Goal: Task Accomplishment & Management: Use online tool/utility

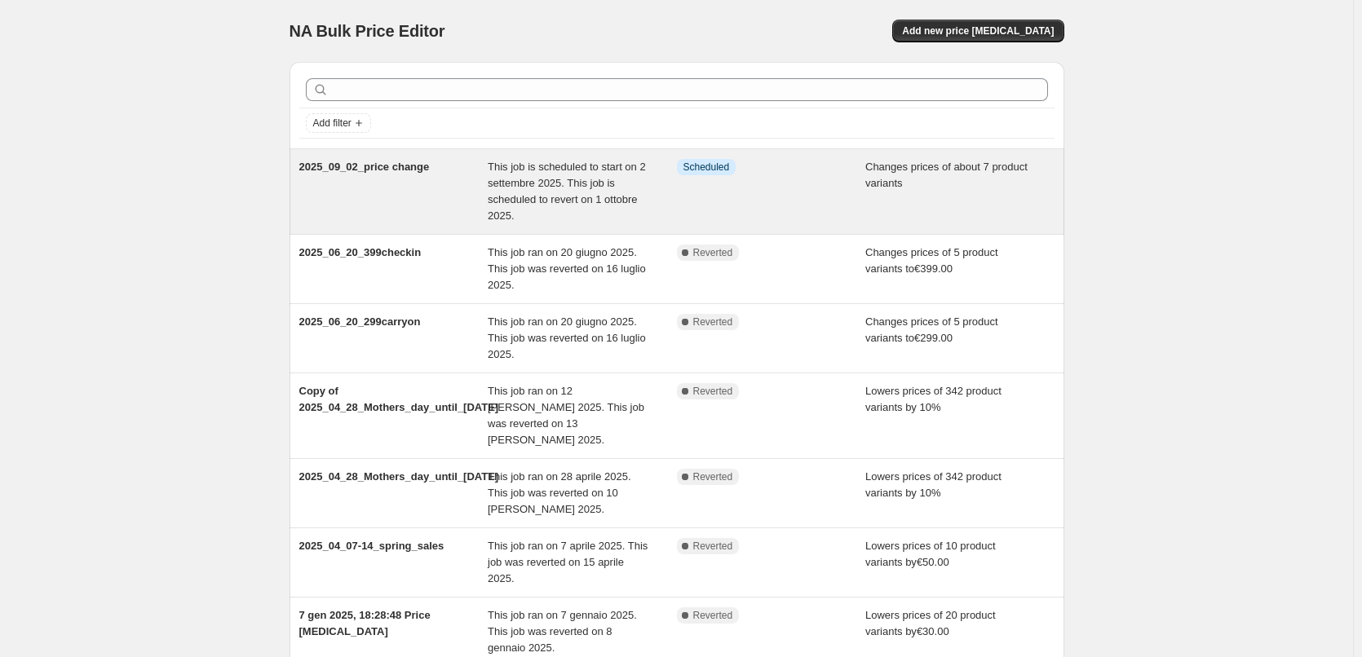
click at [436, 173] on div "2025_09_02_price change" at bounding box center [393, 191] width 189 height 65
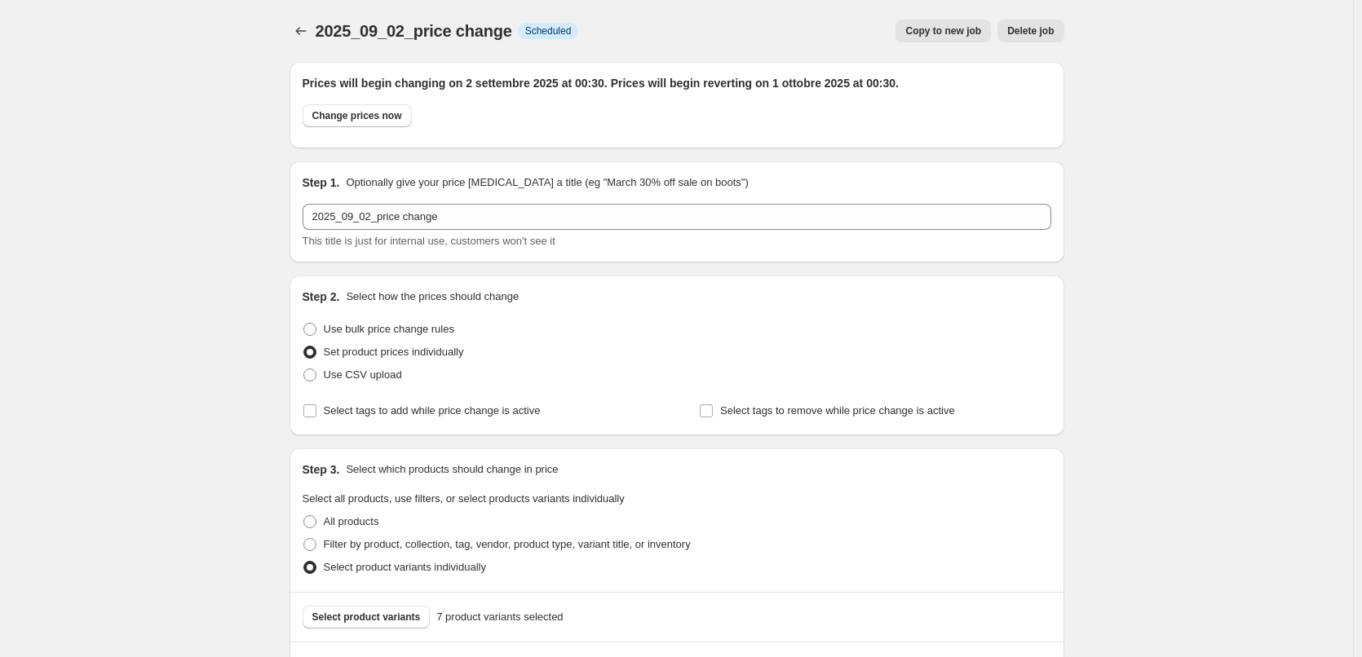
click at [975, 32] on span "Copy to new job" at bounding box center [943, 30] width 76 height 13
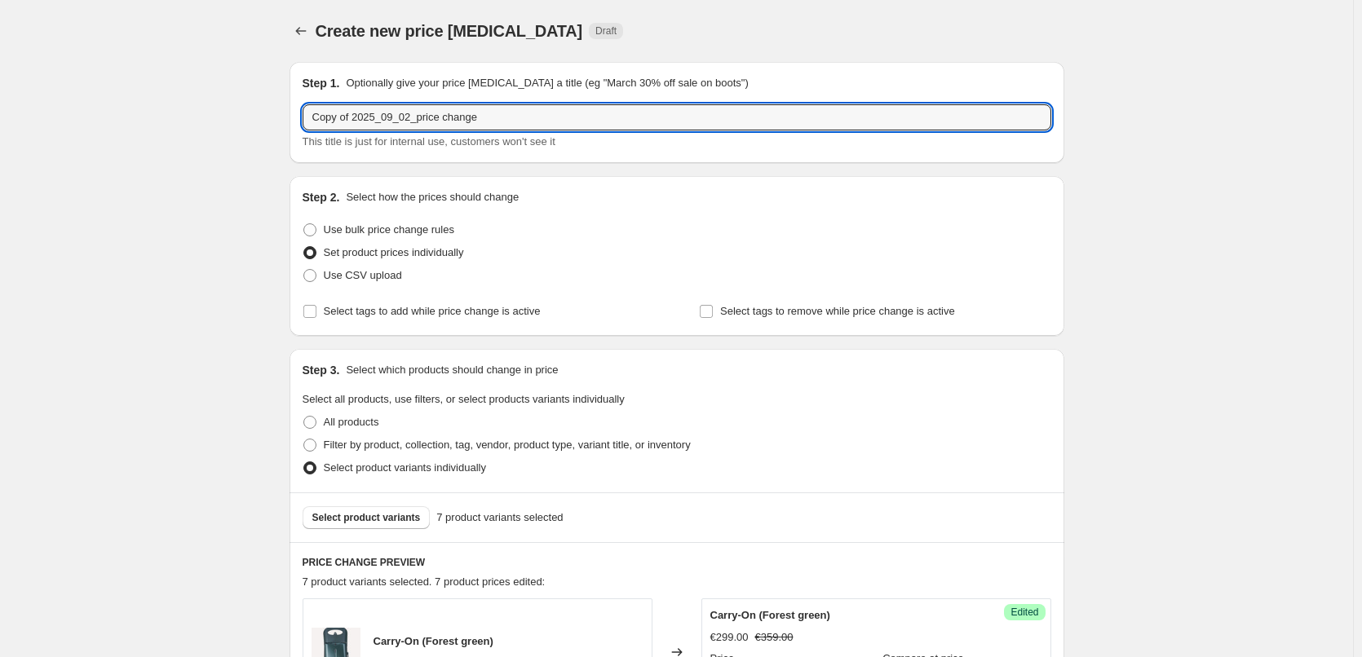
drag, startPoint x: 506, startPoint y: 117, endPoint x: 236, endPoint y: 104, distance: 271.1
paste input "2025_09_01-05_carryon"
type input "2025_09_01-05_carryon_price change"
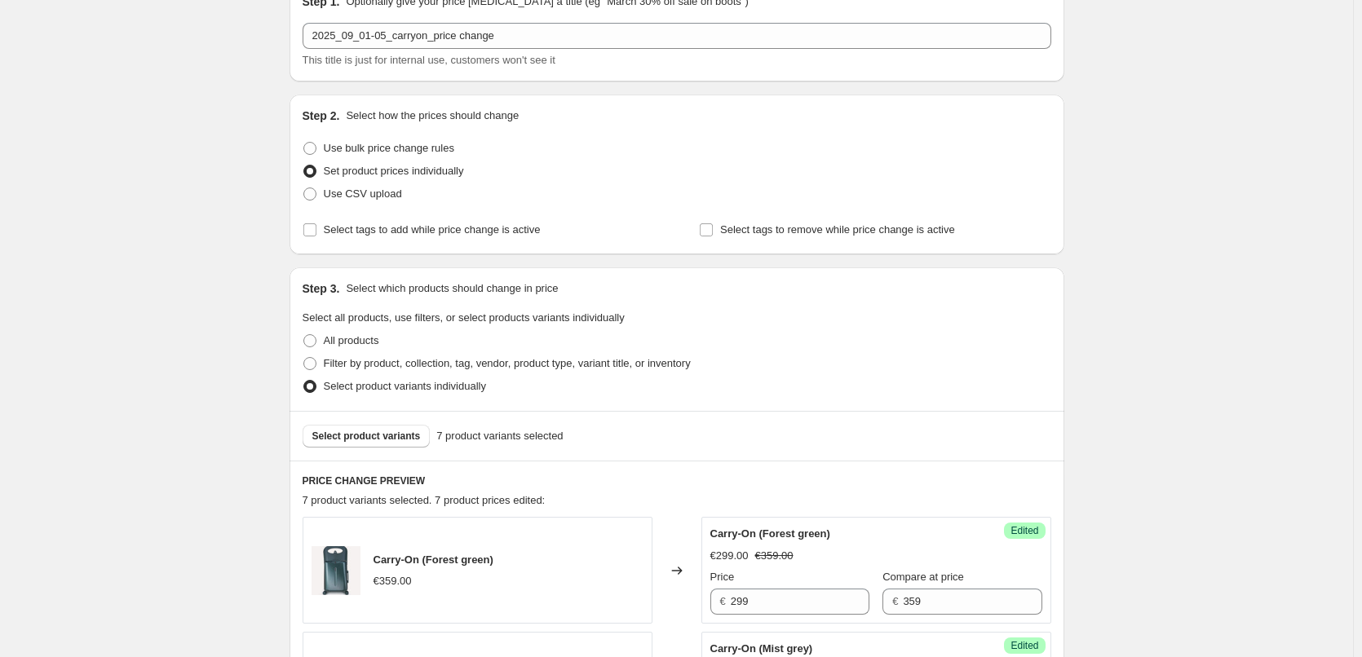
scroll to position [163, 0]
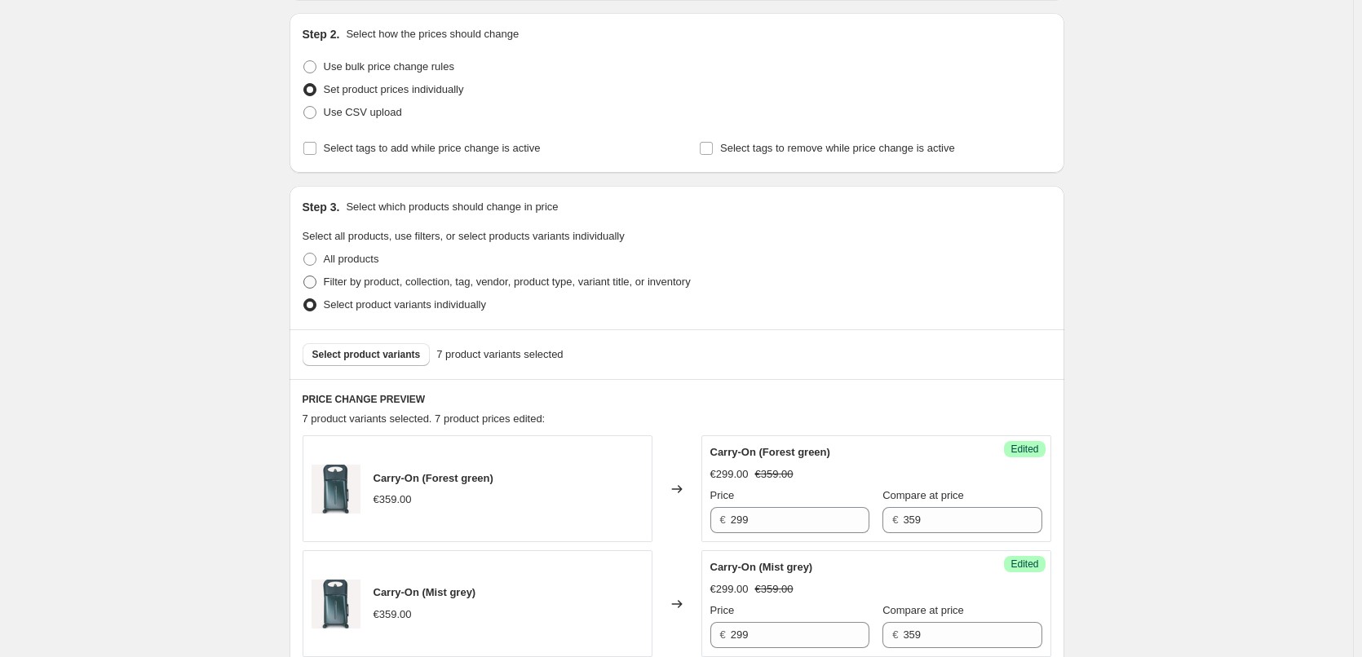
click at [316, 281] on span at bounding box center [309, 282] width 13 height 13
click at [304, 276] on input "Filter by product, collection, tag, vendor, product type, variant title, or inv…" at bounding box center [303, 276] width 1 height 1
radio input "true"
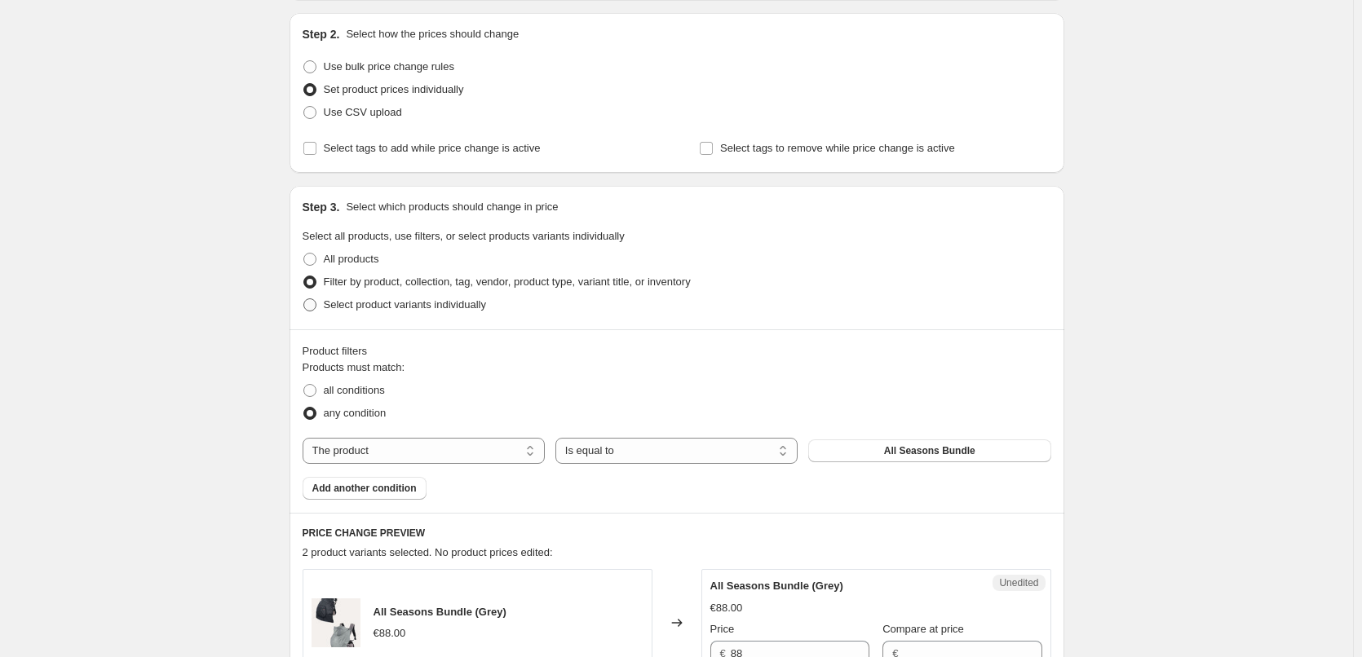
click at [312, 307] on span at bounding box center [309, 305] width 13 height 13
click at [304, 299] on input "Select product variants individually" at bounding box center [303, 299] width 1 height 1
radio input "true"
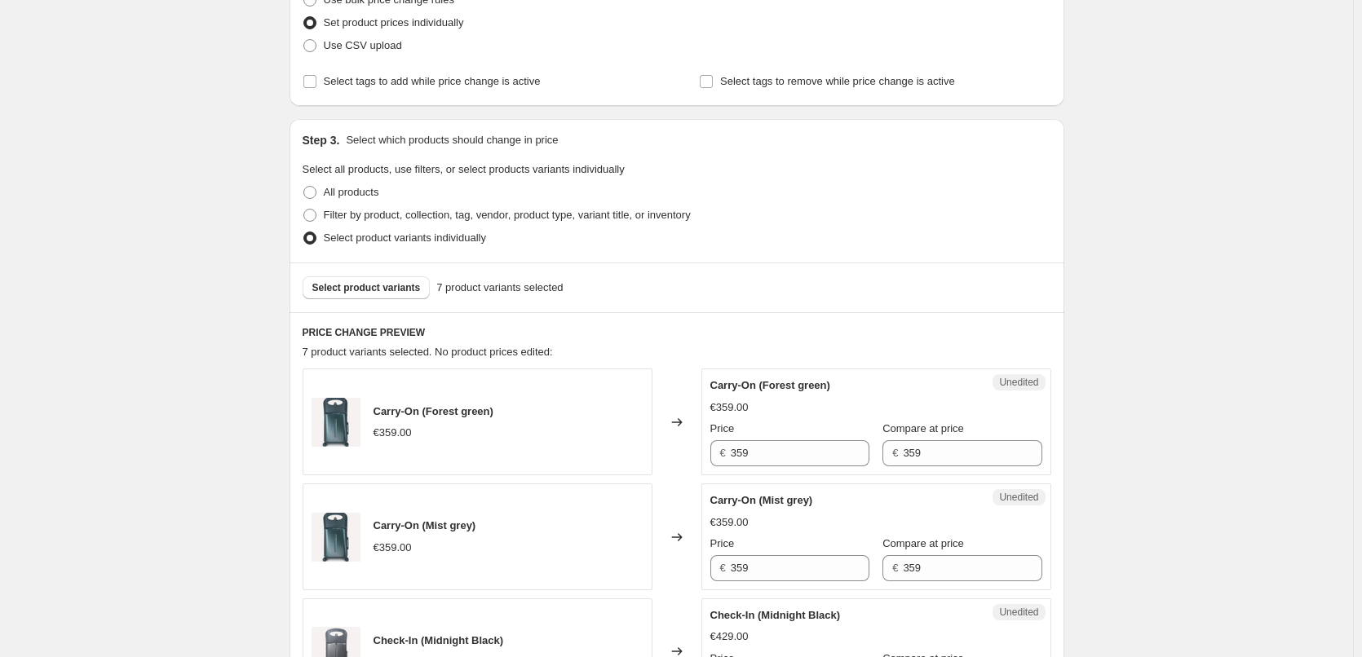
scroll to position [326, 0]
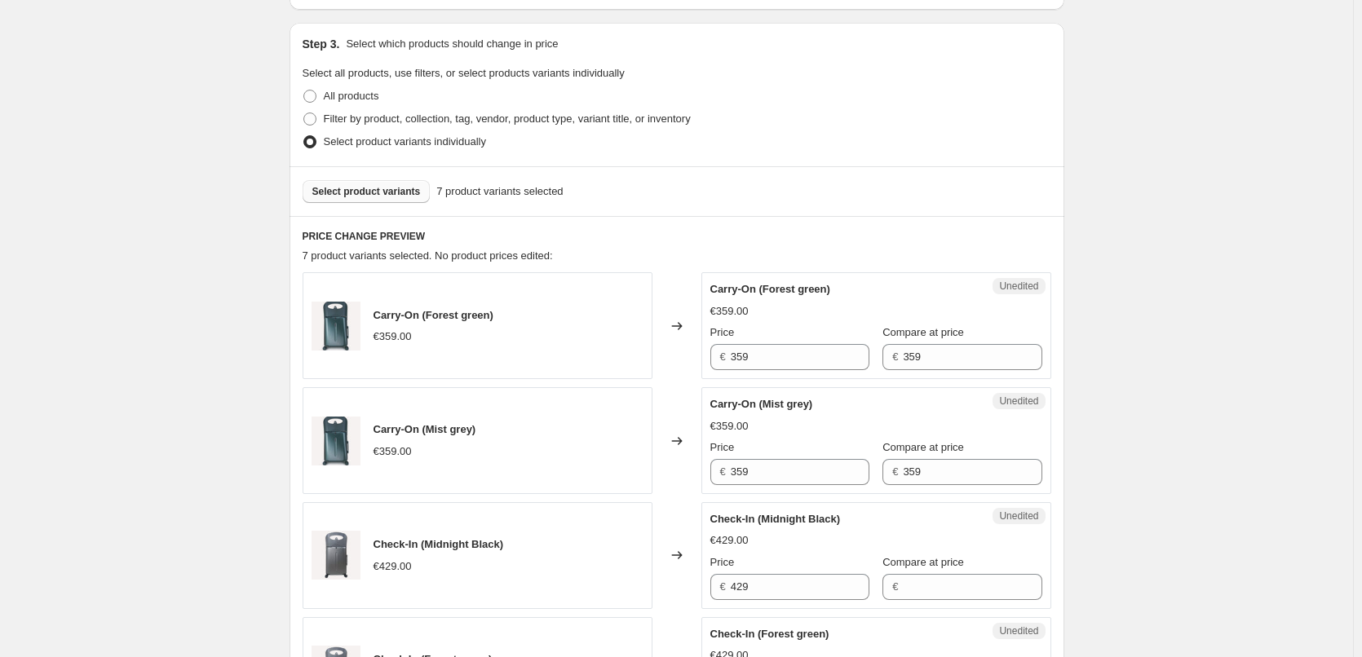
click at [414, 182] on button "Select product variants" at bounding box center [367, 191] width 128 height 23
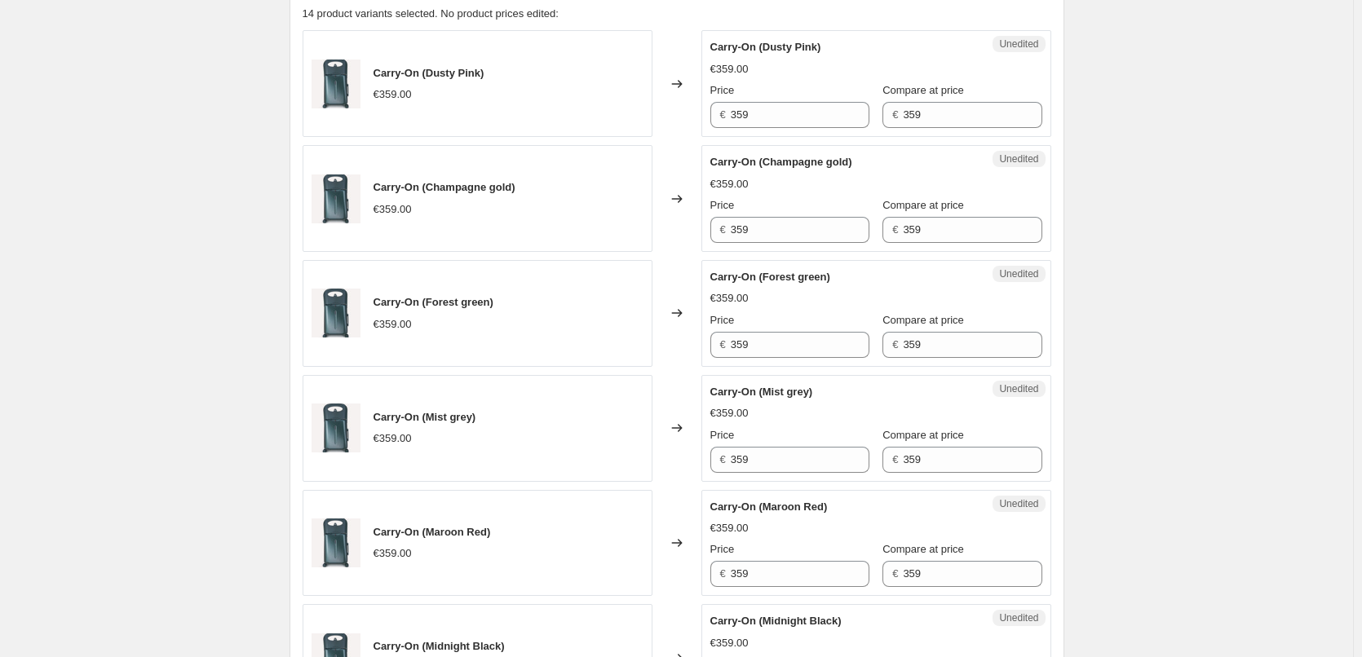
scroll to position [571, 0]
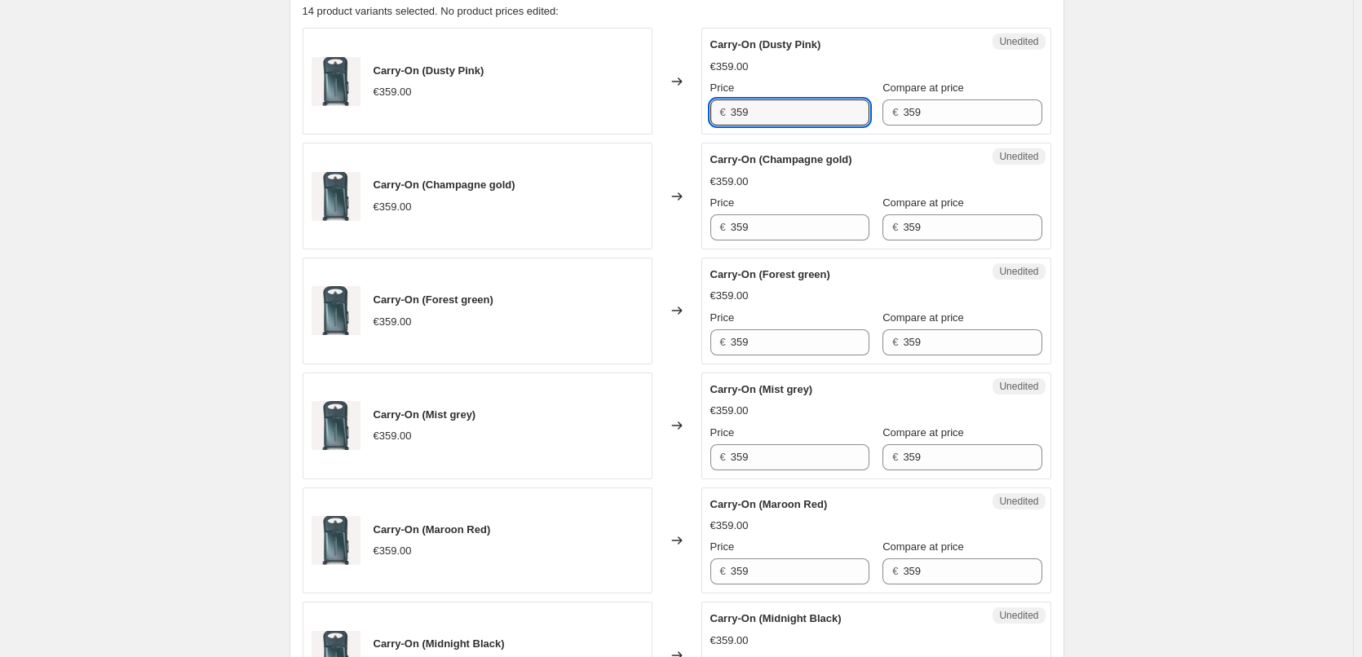
drag, startPoint x: 790, startPoint y: 112, endPoint x: 664, endPoint y: 106, distance: 126.5
click at [664, 106] on div "Carry-On (Dusty Pink) €359.00 Changed to Unedited Carry-On (Dusty Pink) €359.00…" at bounding box center [677, 81] width 749 height 107
drag, startPoint x: 767, startPoint y: 122, endPoint x: 690, endPoint y: 113, distance: 77.1
click at [690, 113] on div "Carry-On (Dusty Pink) €359.00 Changed to Unedited Carry-On (Dusty Pink) €359.00…" at bounding box center [677, 81] width 749 height 107
type input "299"
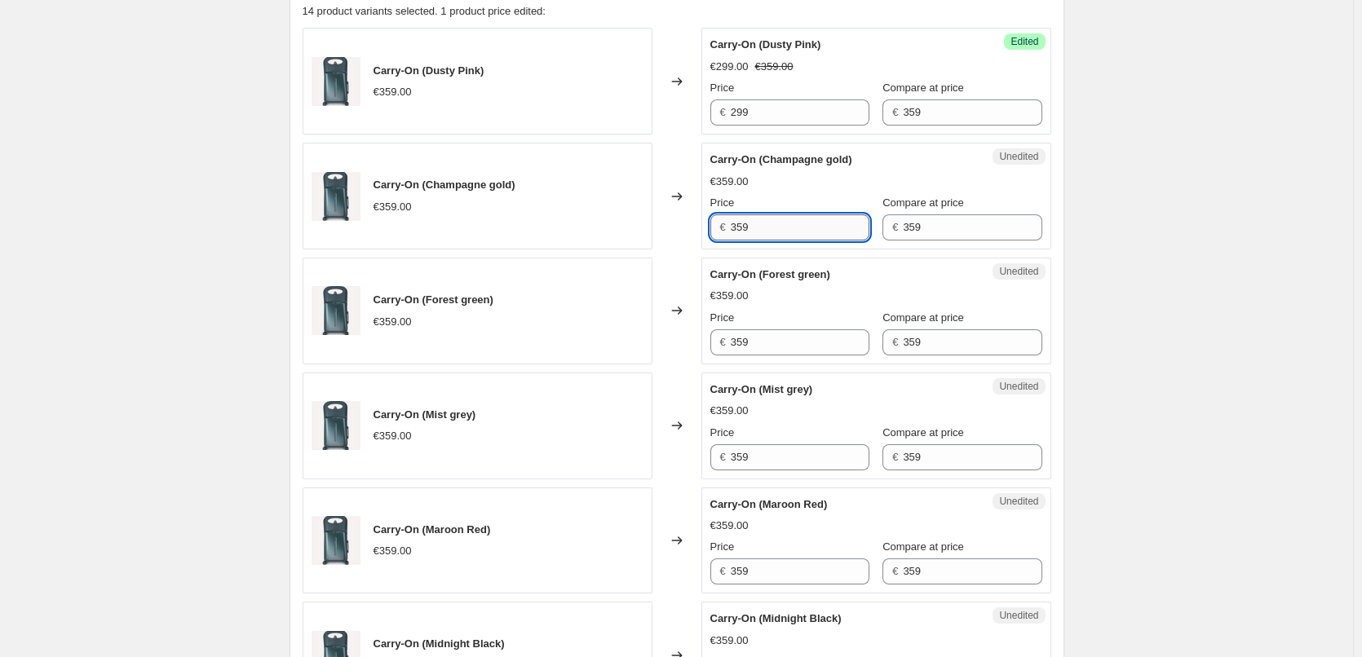
drag, startPoint x: 766, startPoint y: 230, endPoint x: 736, endPoint y: 228, distance: 29.4
click at [736, 228] on input "359" at bounding box center [800, 228] width 139 height 26
paste input "29"
type input "299"
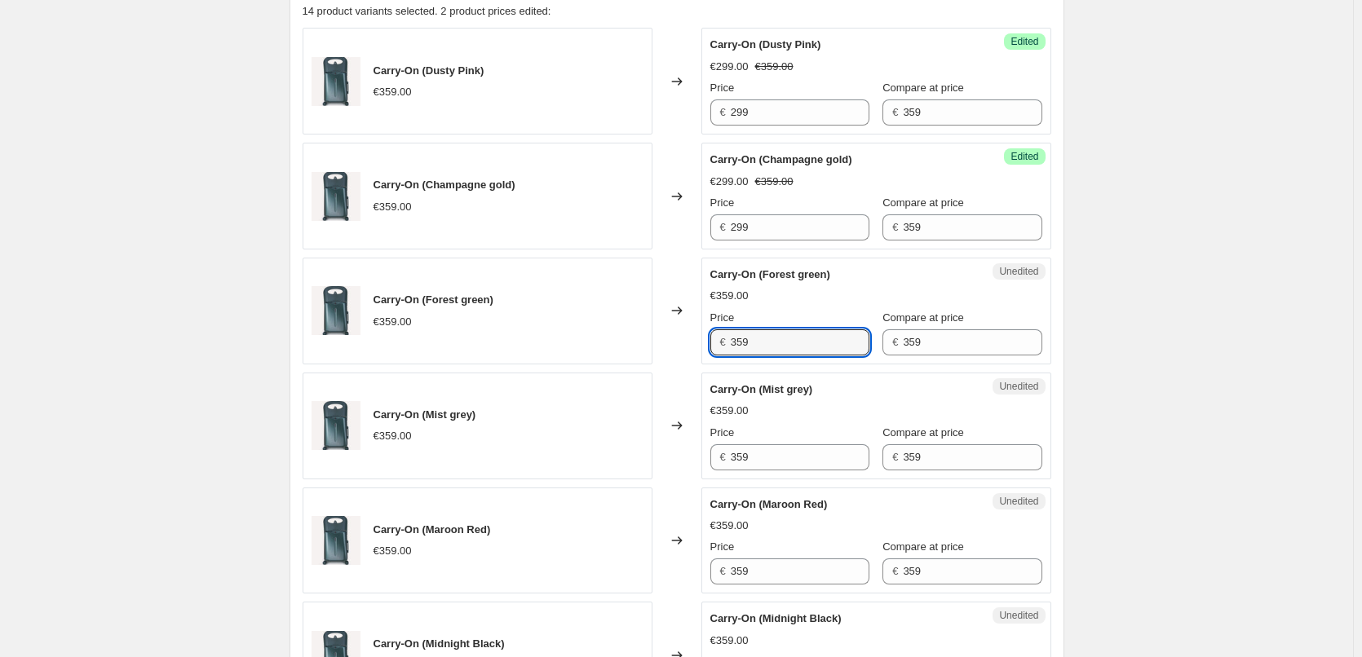
drag, startPoint x: 767, startPoint y: 344, endPoint x: 711, endPoint y: 336, distance: 56.9
click at [711, 336] on div "Unedited Carry-On (Forest green) €359.00 Price € 359 Compare at price € 359" at bounding box center [876, 311] width 350 height 107
paste input "29"
type input "299"
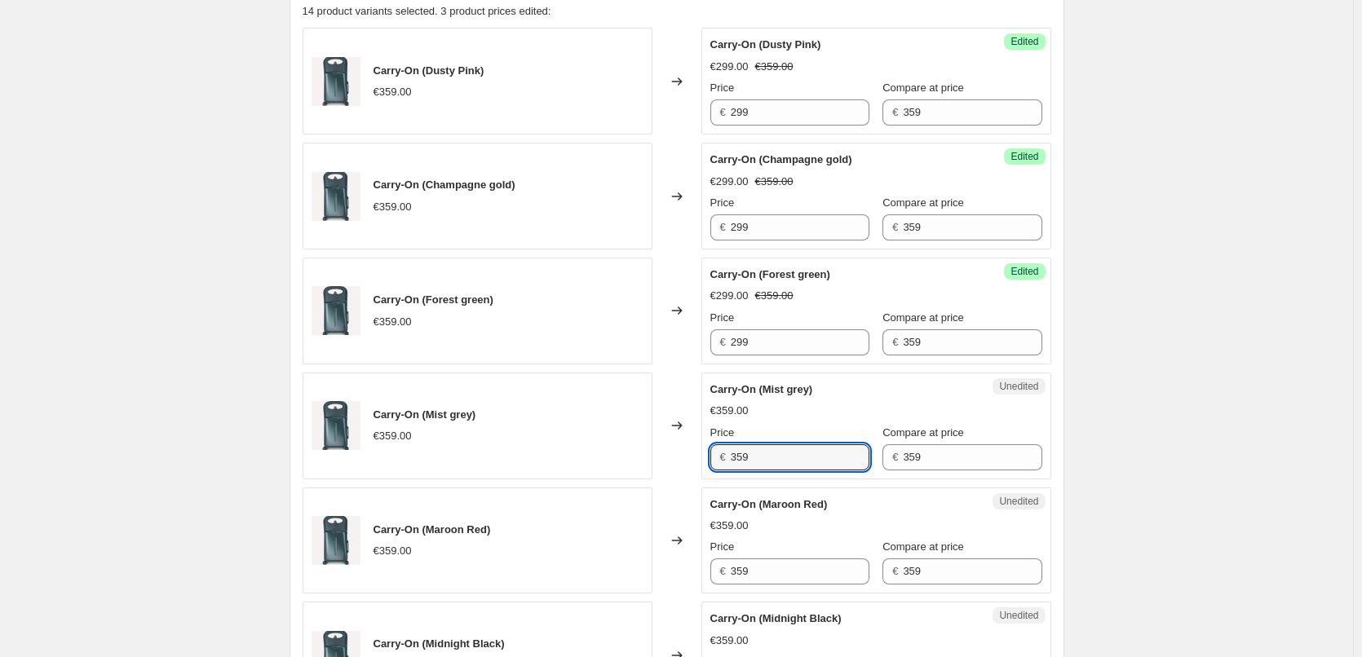
drag, startPoint x: 774, startPoint y: 461, endPoint x: 653, endPoint y: 458, distance: 120.7
click at [653, 458] on div "Carry-On (Mist grey) €359.00 Changed to Unedited Carry-On (Mist grey) €359.00 P…" at bounding box center [677, 426] width 749 height 107
paste input "29"
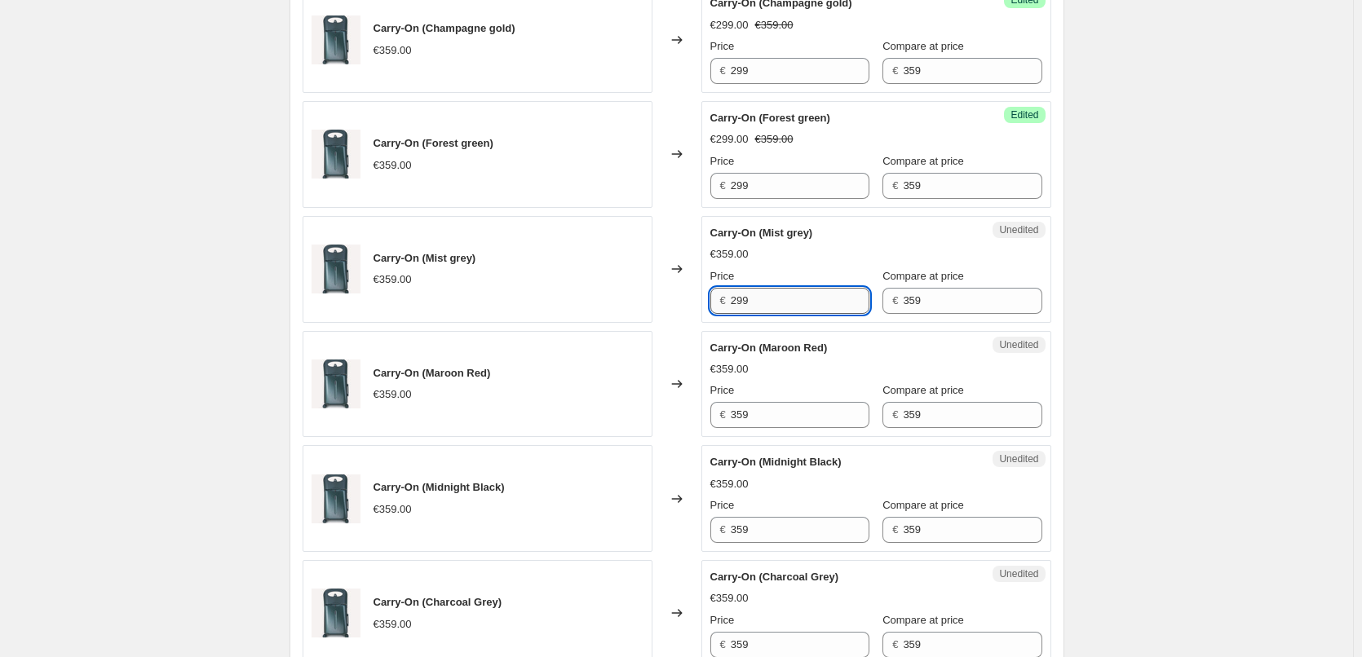
scroll to position [734, 0]
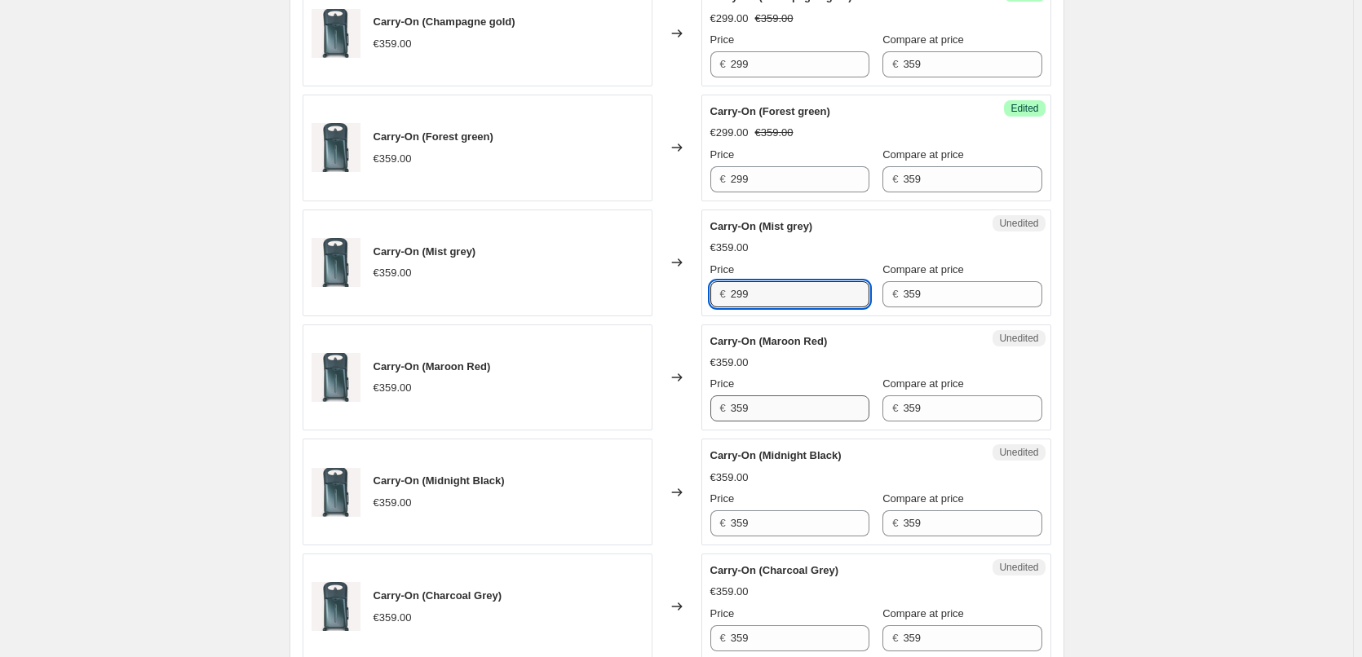
type input "299"
drag, startPoint x: 786, startPoint y: 408, endPoint x: 634, endPoint y: 404, distance: 152.6
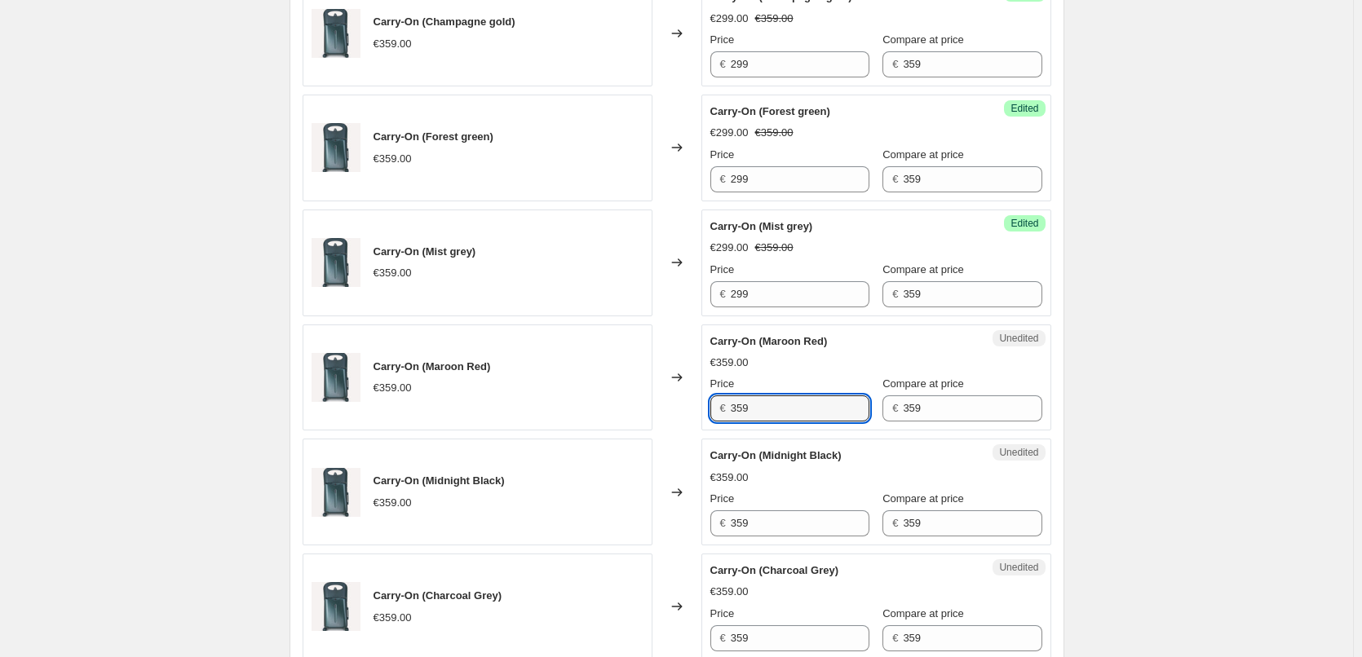
click at [634, 404] on div "Carry-On (Maroon Red) €359.00 Changed to Unedited Carry-On (Maroon Red) €359.00…" at bounding box center [677, 378] width 749 height 107
paste input "29"
type input "299"
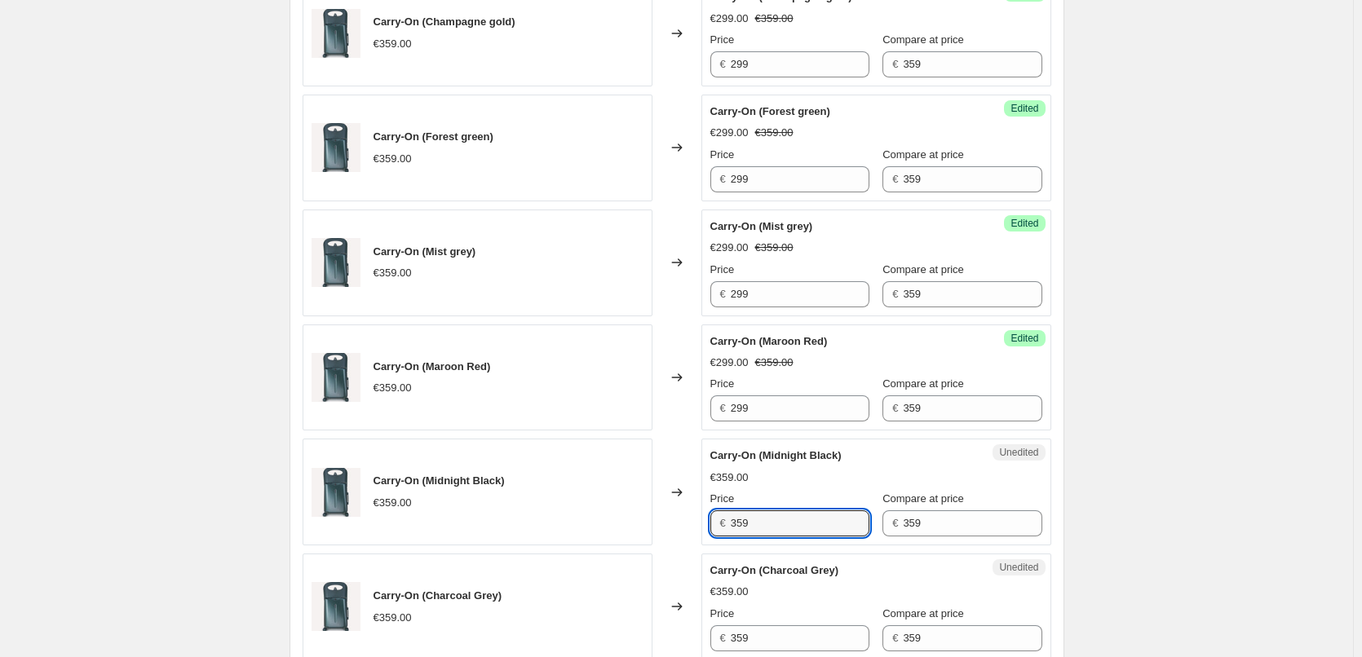
drag, startPoint x: 763, startPoint y: 519, endPoint x: 695, endPoint y: 507, distance: 68.7
click at [695, 507] on div "Carry-On (Midnight Black) €359.00 Changed to Unedited Carry-On (Midnight Black)…" at bounding box center [677, 492] width 749 height 107
paste input "29"
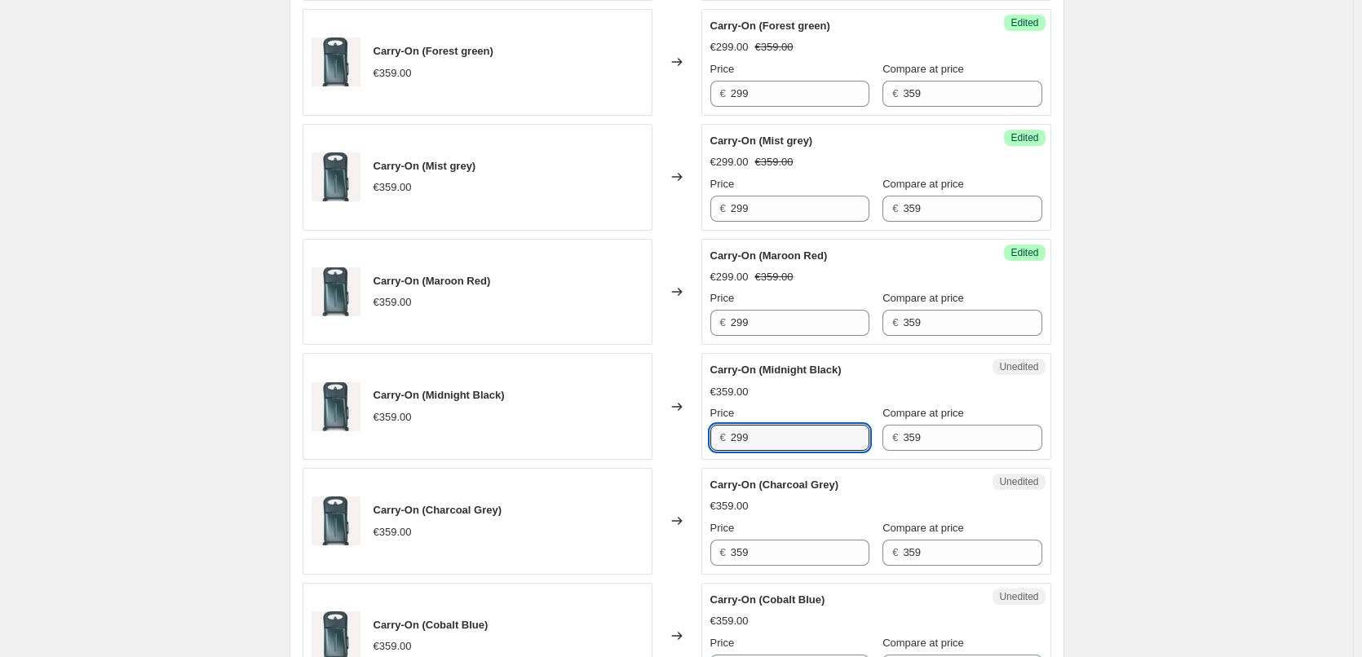
scroll to position [897, 0]
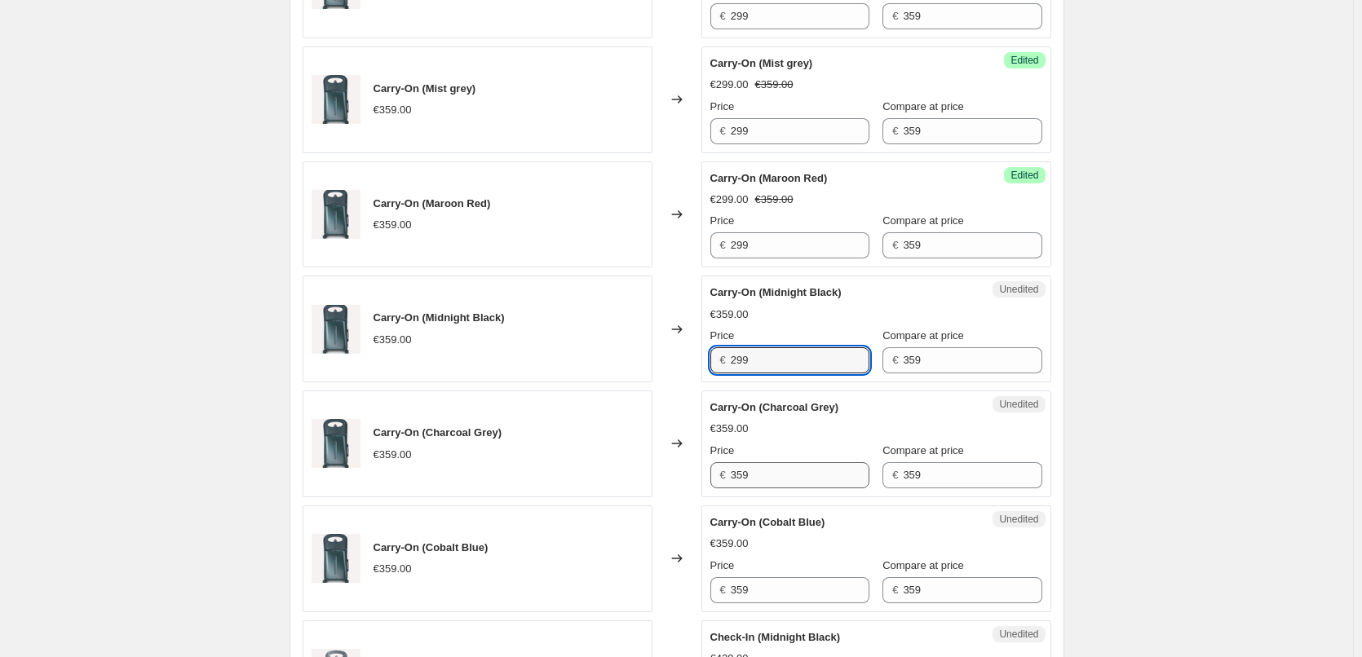
type input "299"
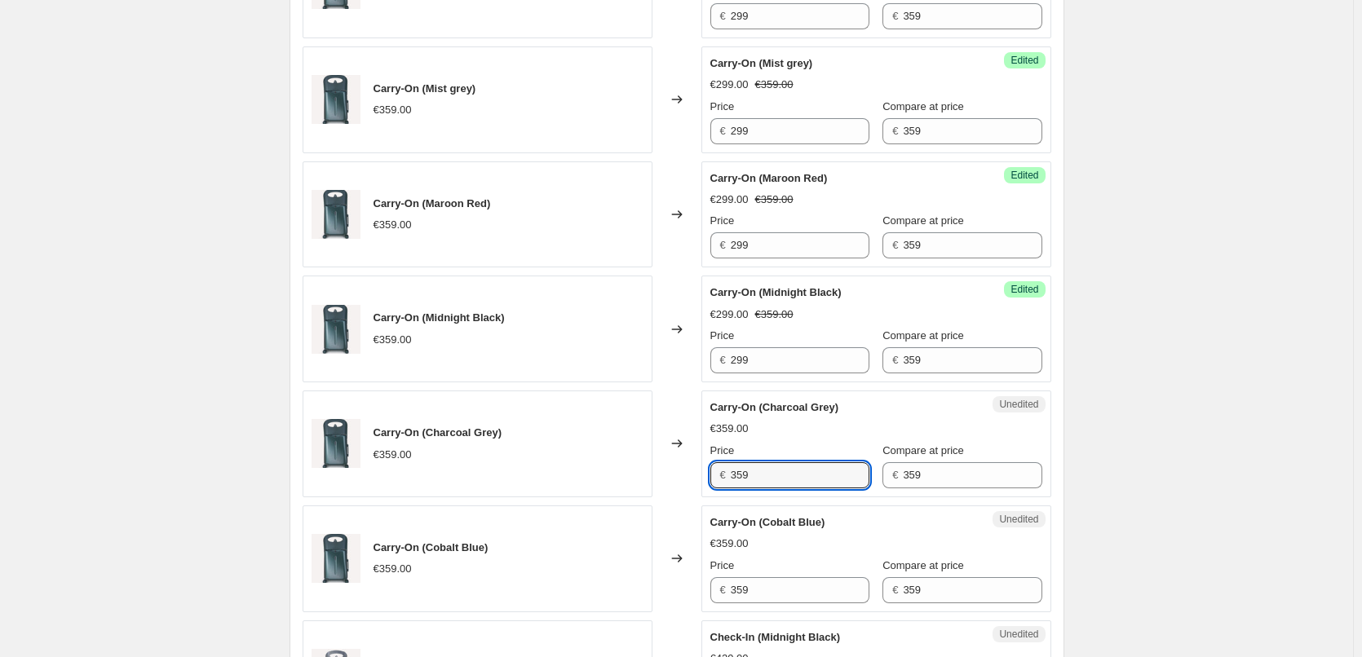
drag, startPoint x: 772, startPoint y: 483, endPoint x: 655, endPoint y: 473, distance: 117.0
click at [655, 473] on div "Carry-On (Charcoal Grey) €359.00 Changed to Unedited Carry-On (Charcoal Grey) €…" at bounding box center [677, 444] width 749 height 107
paste input "29"
type input "299"
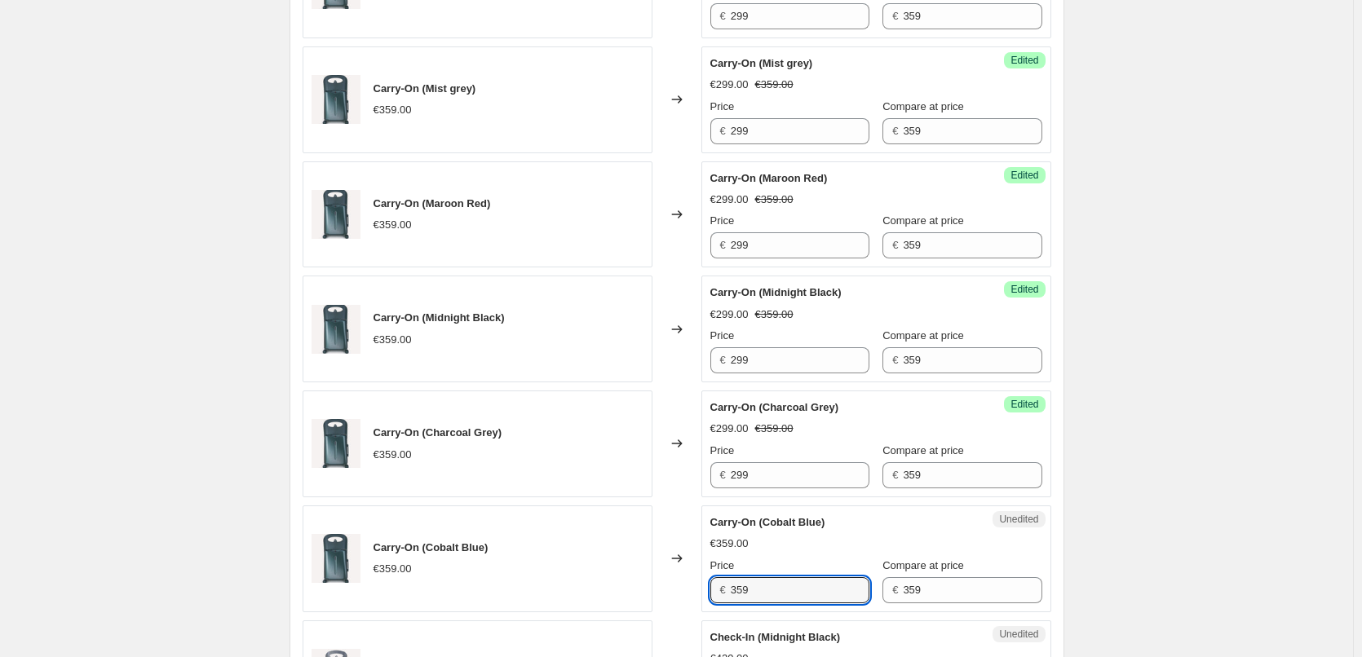
drag, startPoint x: 765, startPoint y: 584, endPoint x: 666, endPoint y: 585, distance: 99.5
click at [666, 585] on div "Carry-On (Cobalt Blue) €359.00 Changed to Unedited Carry-On (Cobalt Blue) €359.…" at bounding box center [677, 559] width 749 height 107
paste input "29"
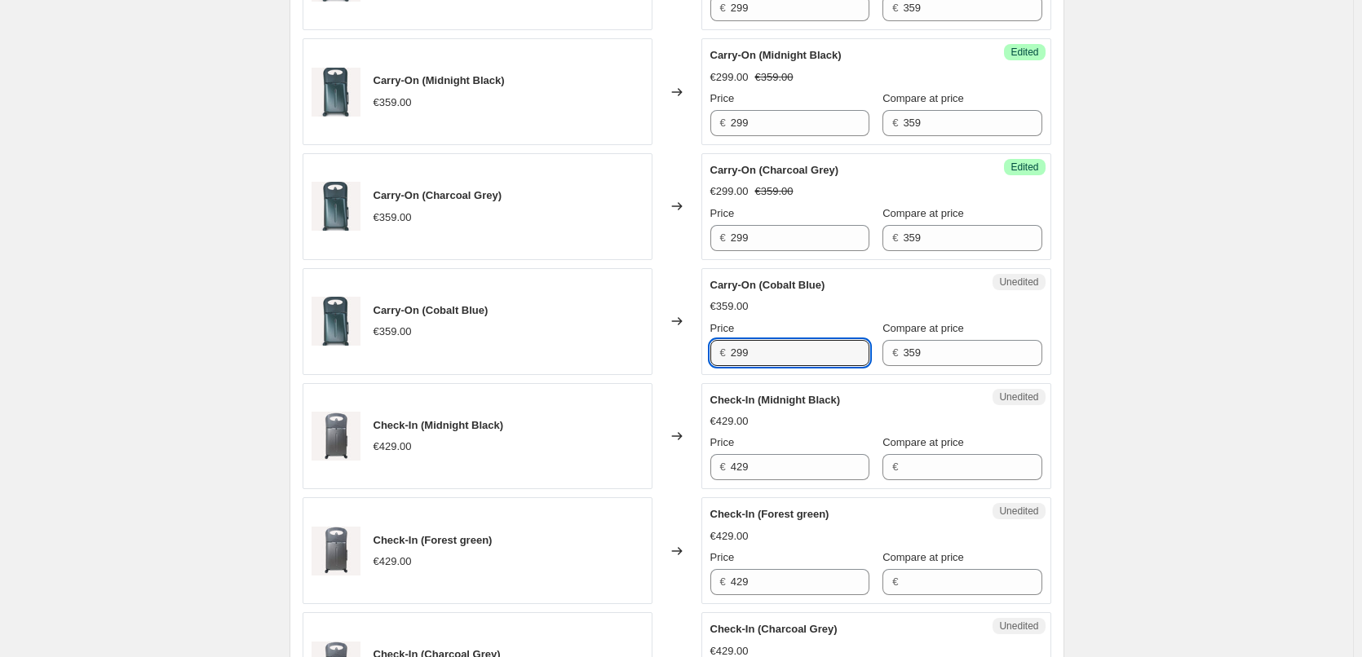
scroll to position [1142, 0]
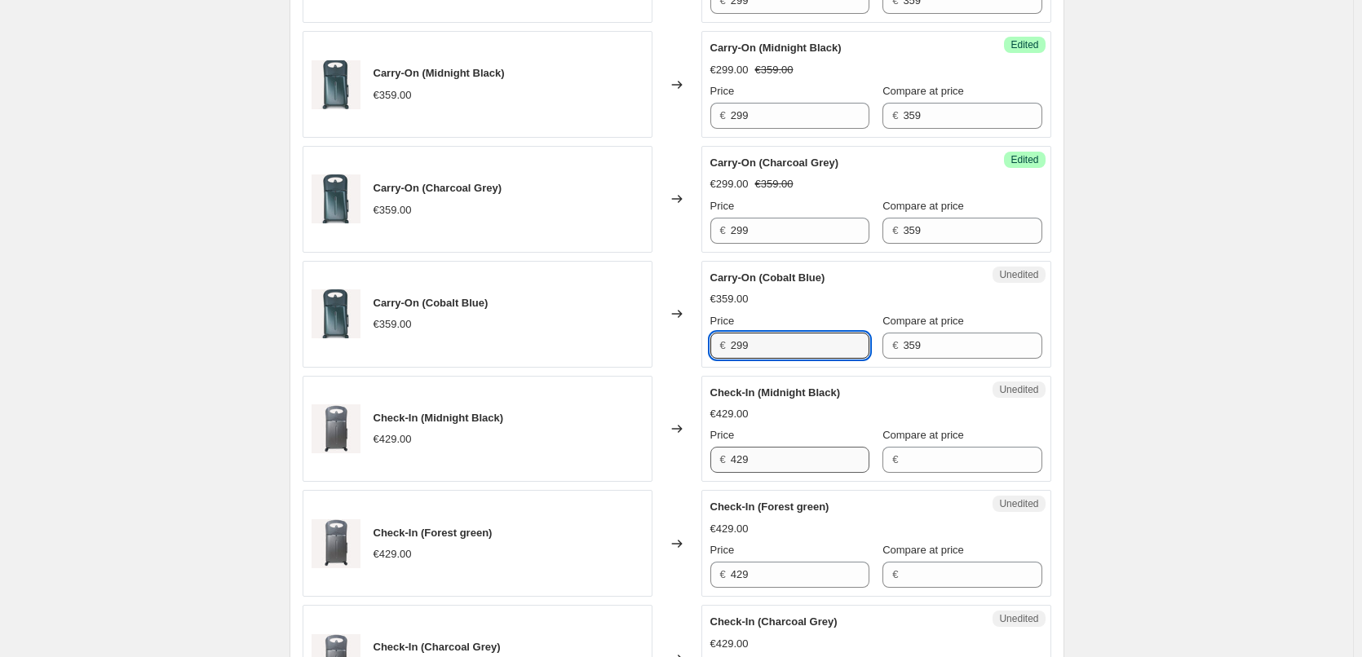
type input "299"
drag, startPoint x: 766, startPoint y: 465, endPoint x: 641, endPoint y: 458, distance: 125.0
click at [641, 458] on div "Check-In (Midnight Black) €429.00 Changed to Unedited Check-In (Midnight Black)…" at bounding box center [677, 429] width 749 height 107
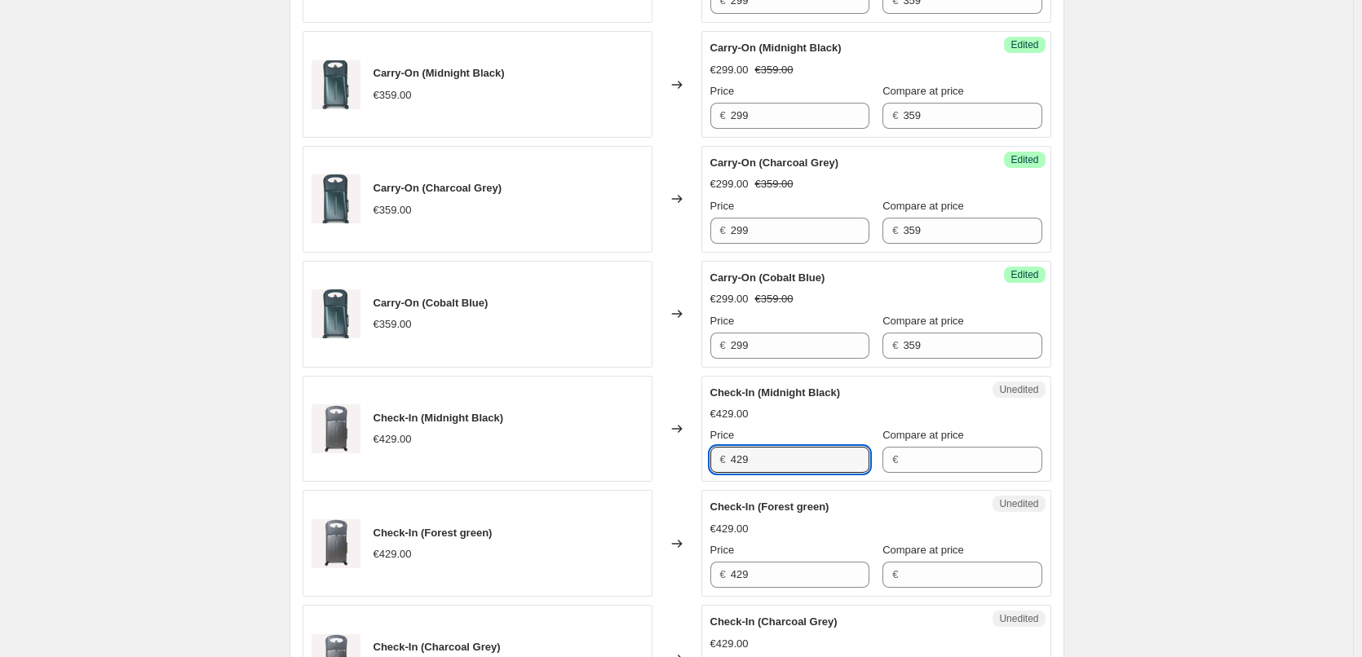
paste input "29"
type input "429"
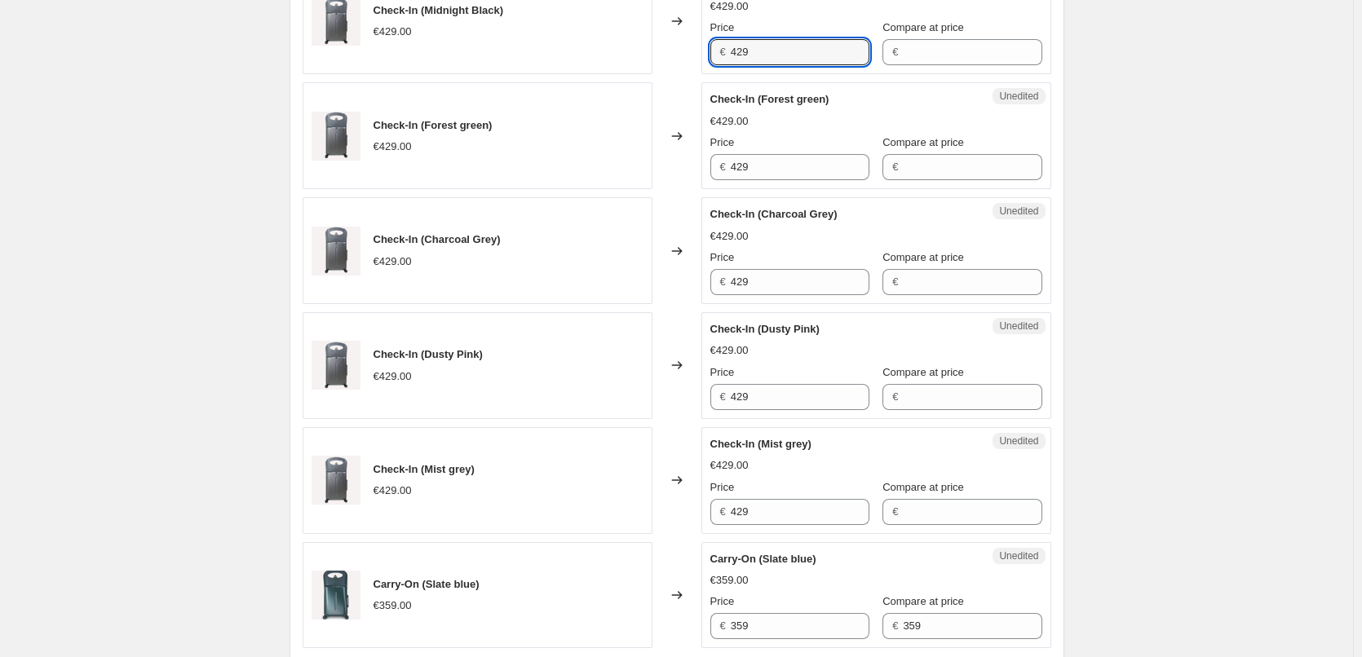
scroll to position [1842, 0]
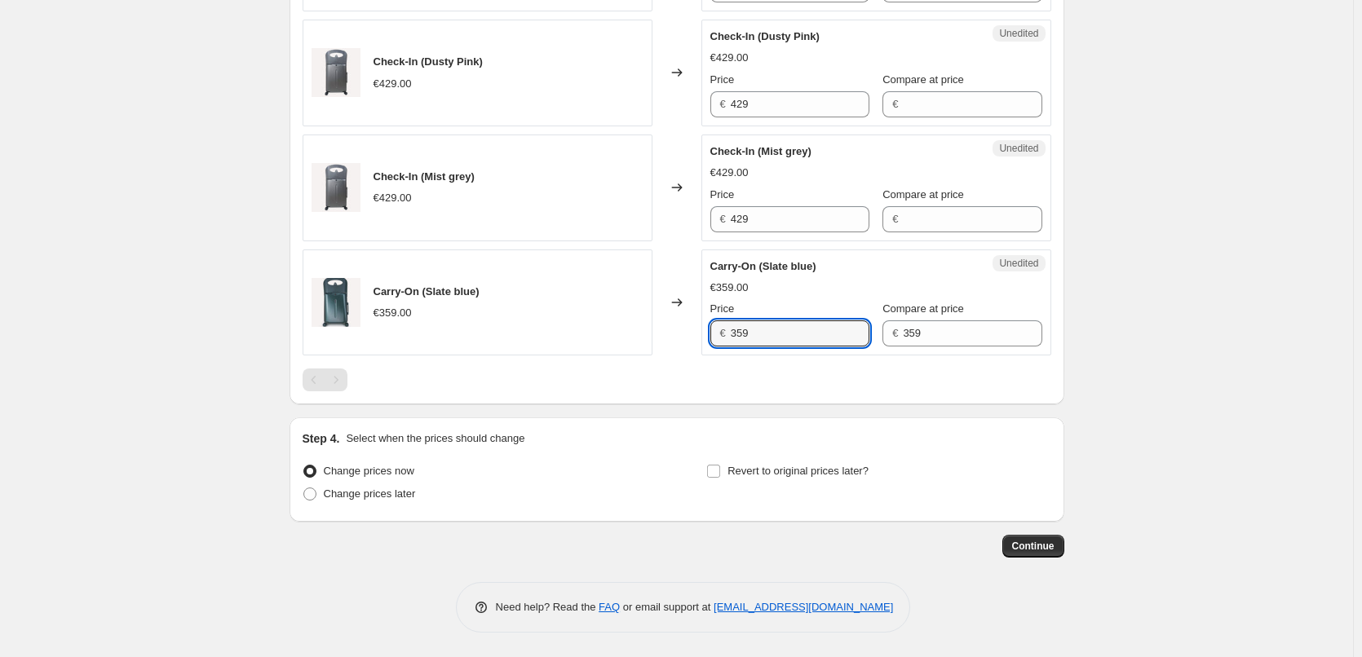
drag, startPoint x: 784, startPoint y: 337, endPoint x: 671, endPoint y: 329, distance: 112.8
click at [671, 329] on div "Carry-On (Slate blue) €359.00 Changed to Unedited Carry-On (Slate blue) €359.00…" at bounding box center [677, 303] width 749 height 107
paste input "29"
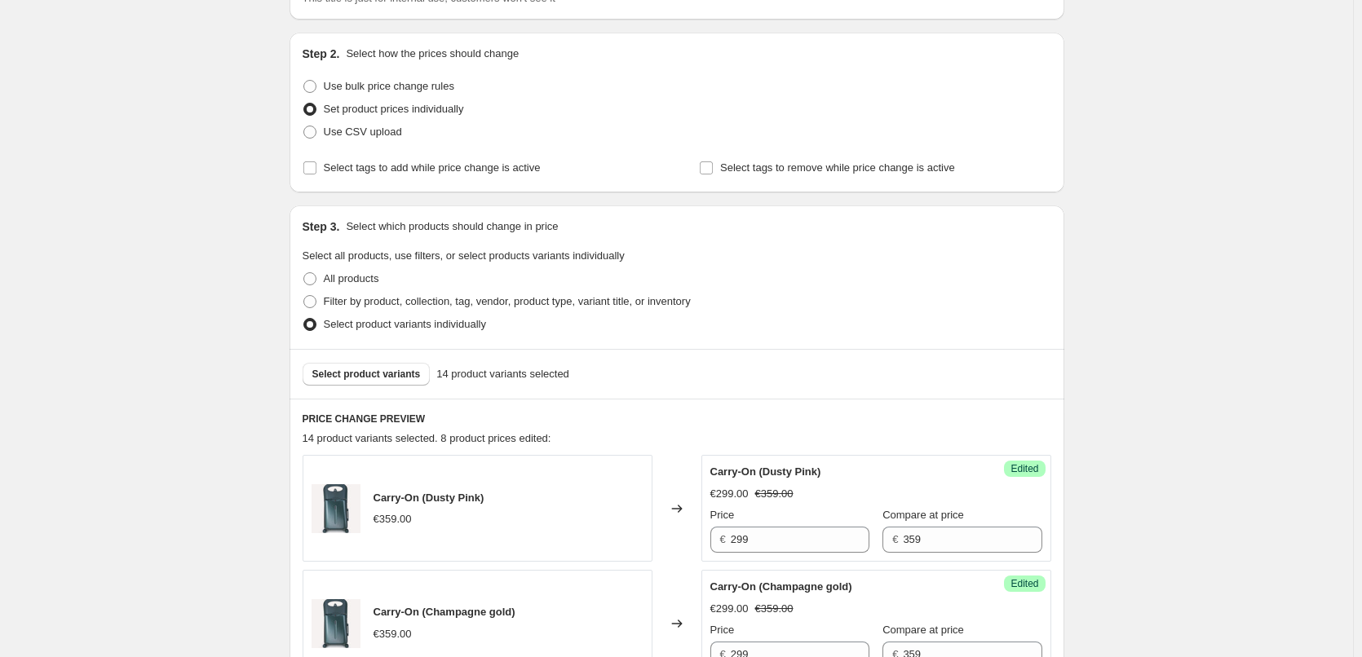
scroll to position [211, 0]
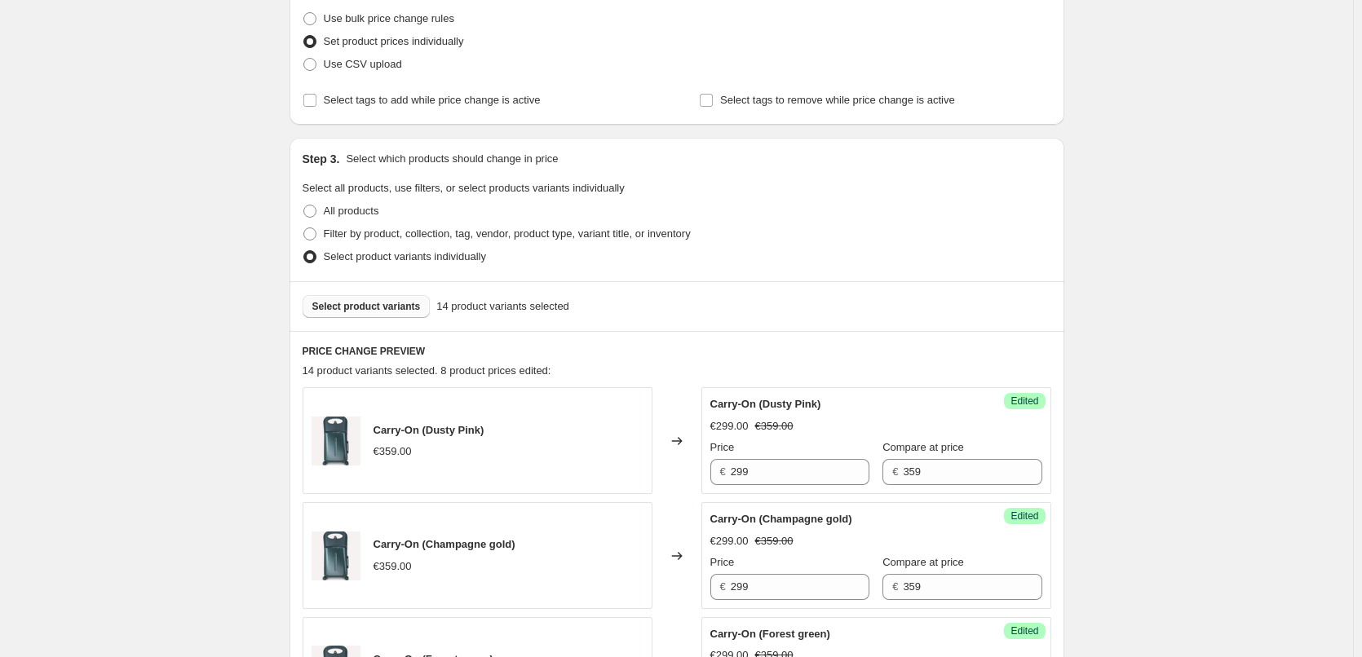
type input "299"
click at [369, 307] on span "Select product variants" at bounding box center [366, 306] width 108 height 13
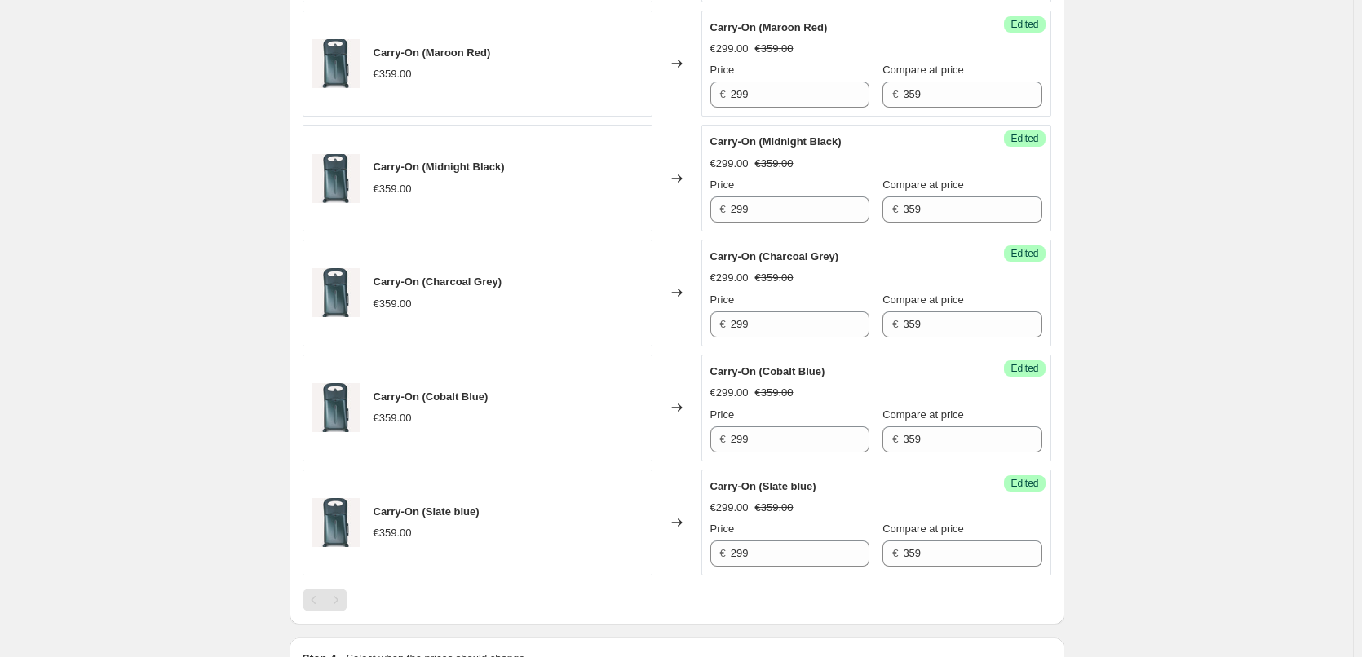
scroll to position [1268, 0]
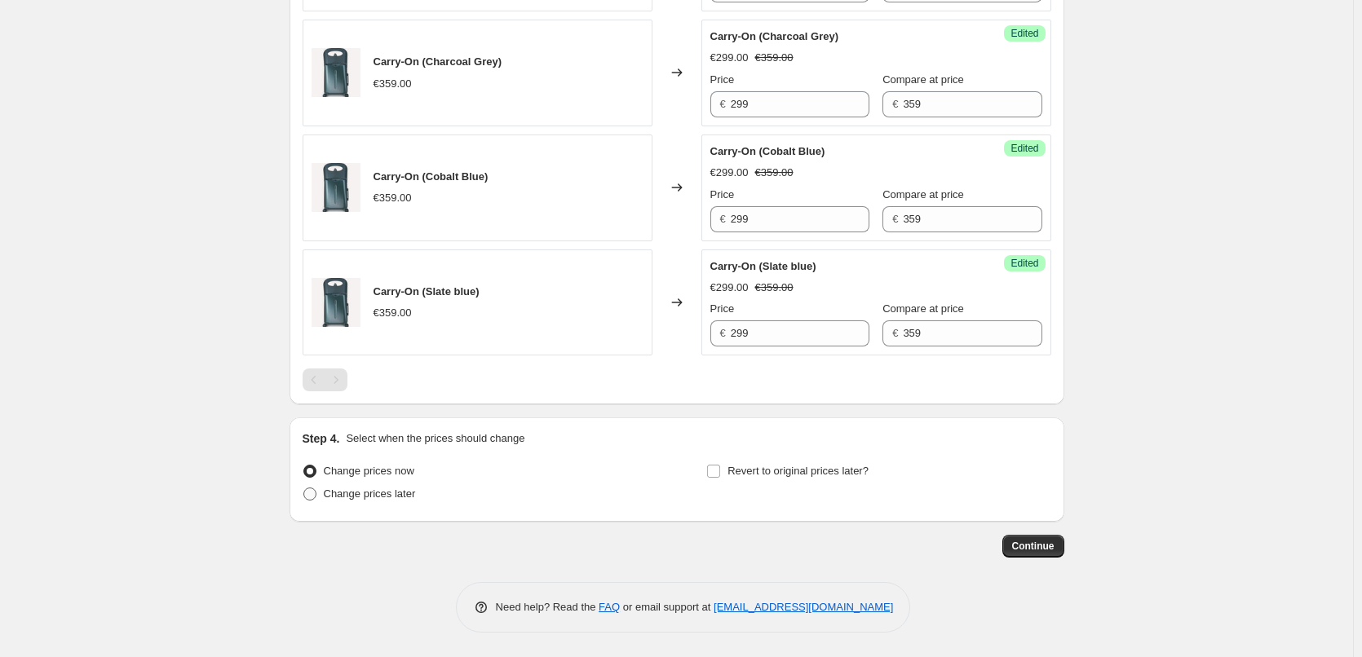
click at [338, 489] on span "Change prices later" at bounding box center [370, 494] width 92 height 12
click at [304, 489] on input "Change prices later" at bounding box center [303, 488] width 1 height 1
radio input "true"
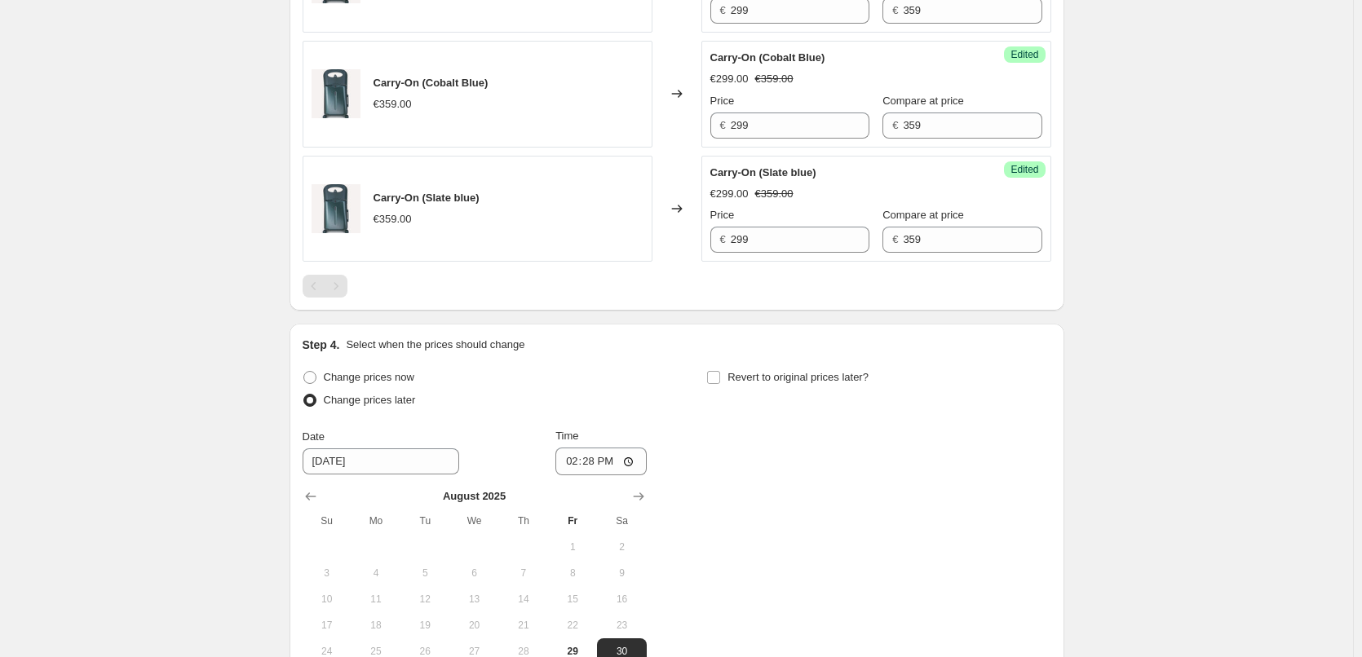
scroll to position [1573, 0]
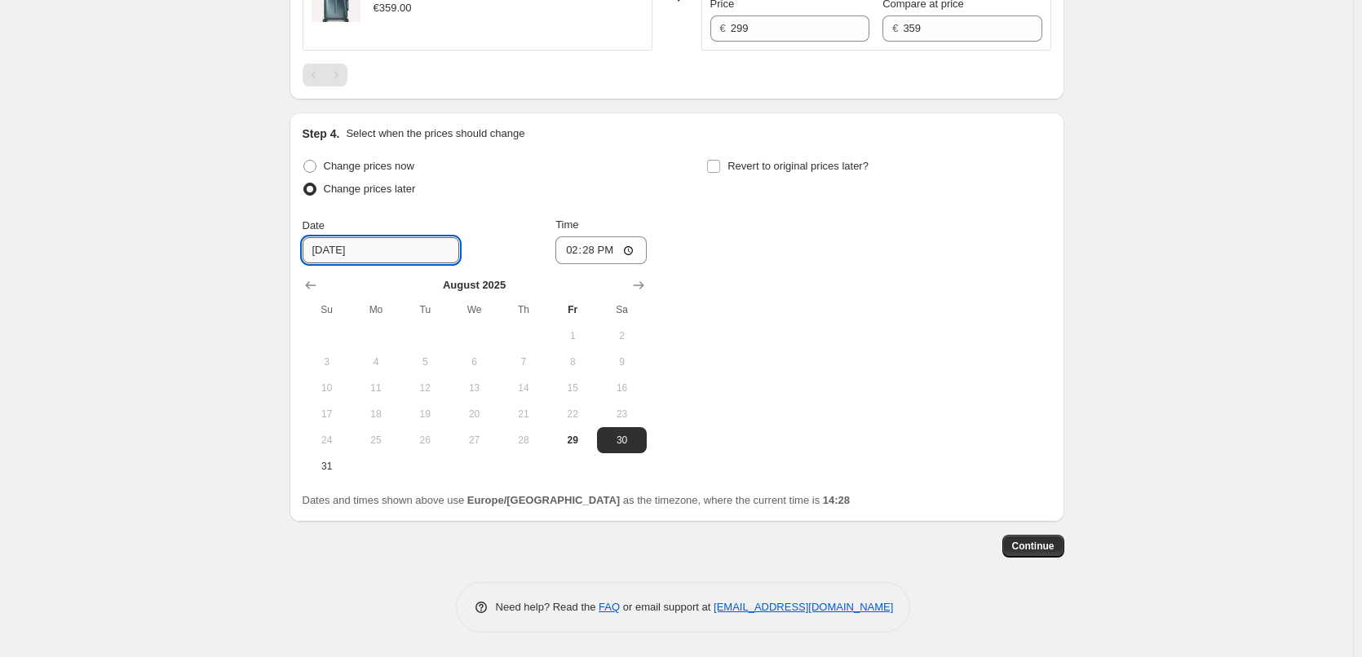
click at [365, 249] on input "[DATE]" at bounding box center [381, 250] width 157 height 26
click at [615, 248] on input "14:28" at bounding box center [600, 251] width 91 height 28
click at [347, 254] on input "[DATE]" at bounding box center [381, 250] width 157 height 26
click at [650, 284] on button "Show next month, September 2025" at bounding box center [638, 285] width 23 height 23
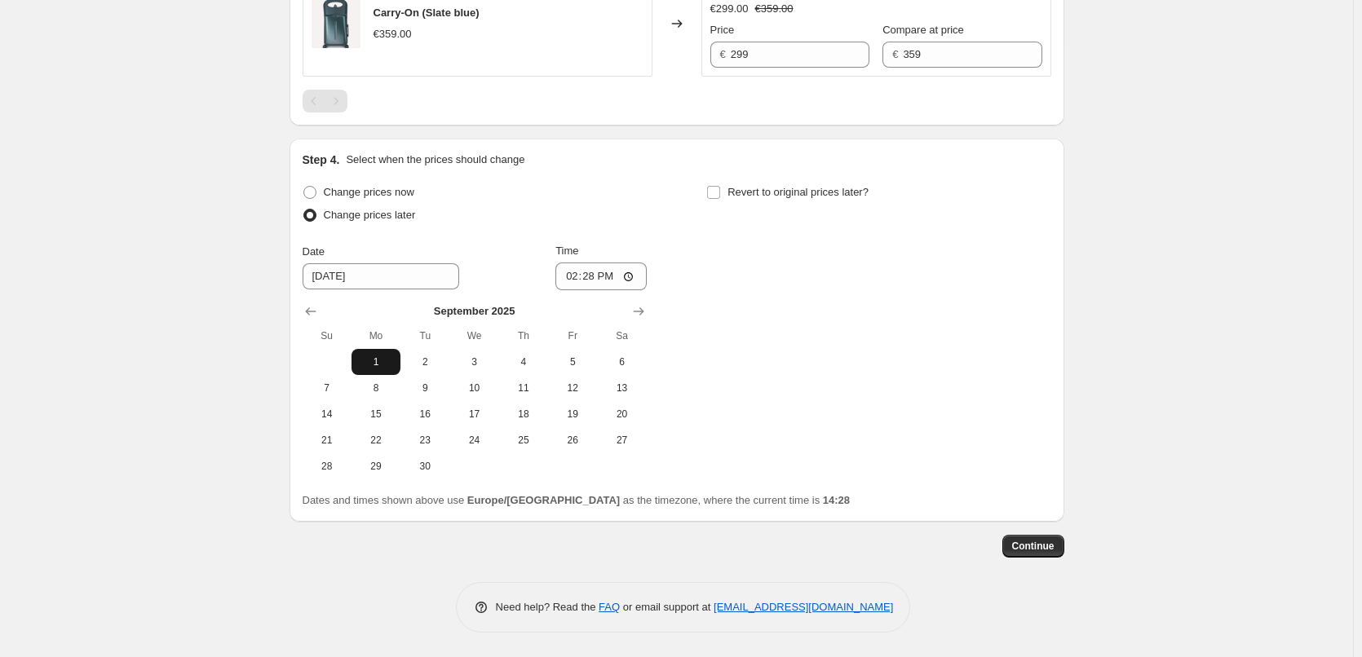
click at [374, 361] on span "1" at bounding box center [376, 362] width 36 height 13
type input "[DATE]"
click at [720, 191] on input "Revert to original prices later?" at bounding box center [713, 192] width 13 height 13
checkbox input "true"
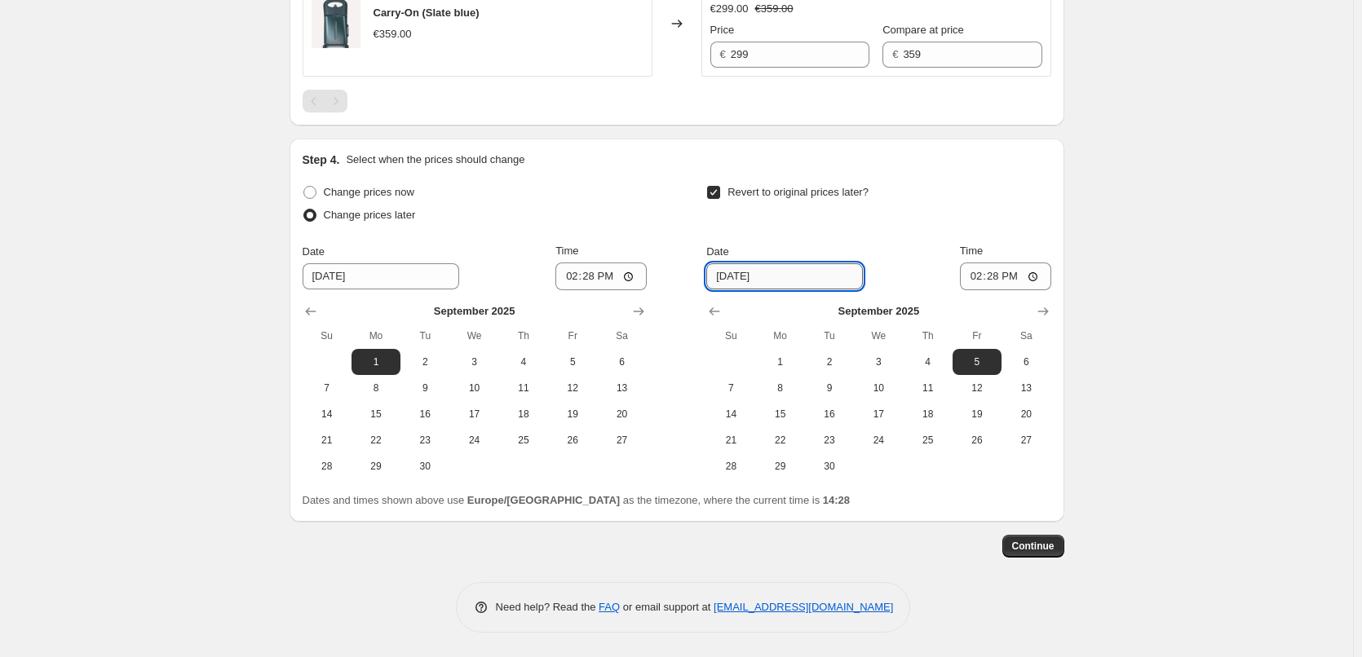
click at [776, 276] on input "[DATE]" at bounding box center [784, 276] width 157 height 26
click at [987, 361] on span "5" at bounding box center [977, 362] width 36 height 13
click at [1030, 365] on span "6" at bounding box center [1026, 362] width 36 height 13
type input "[DATE]"
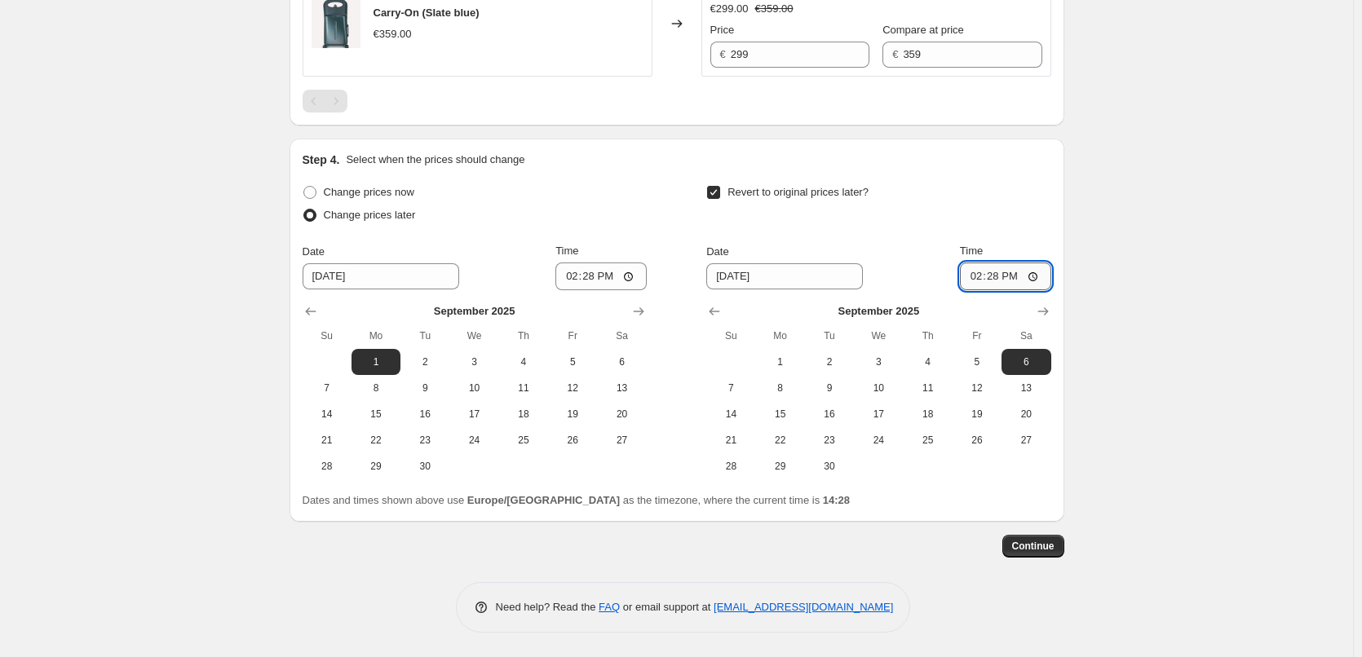
click at [1013, 273] on input "14:28" at bounding box center [1005, 277] width 91 height 28
click at [1005, 275] on input "14:28" at bounding box center [1005, 277] width 91 height 28
type input "00:15"
click at [595, 281] on input "14:28" at bounding box center [600, 277] width 91 height 28
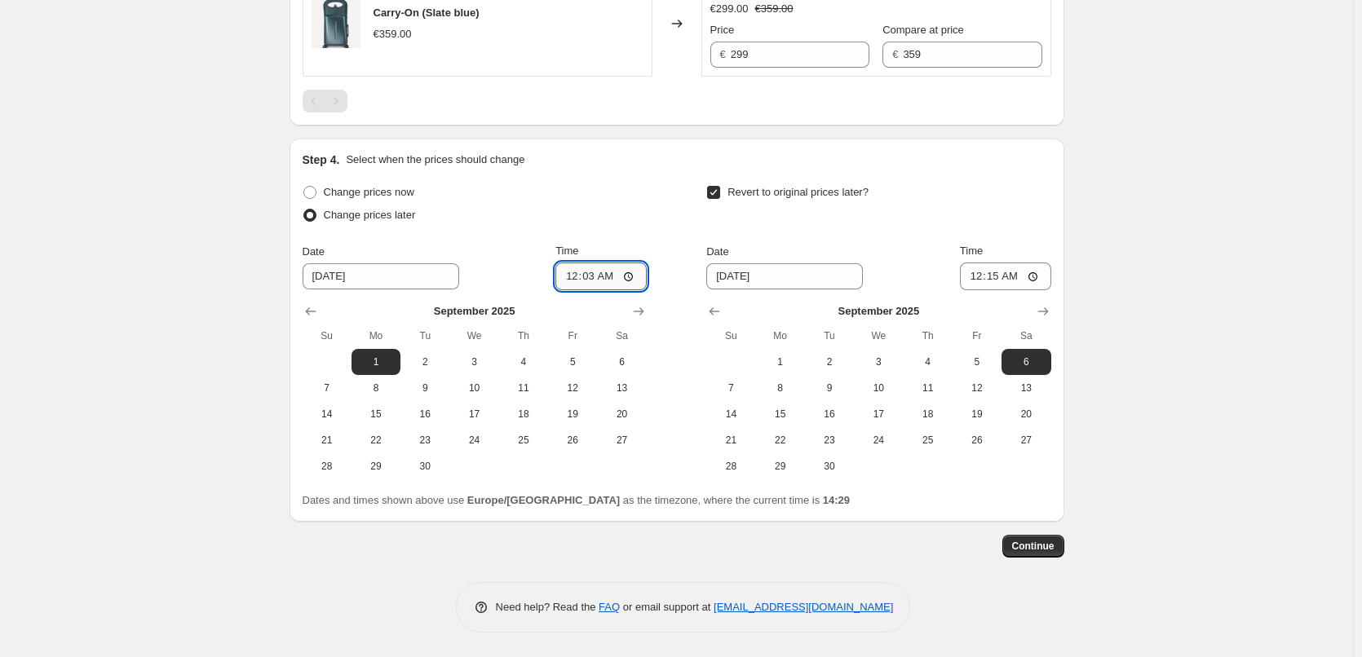
type input "00:30"
click at [659, 213] on div "Change prices now Change prices later Date [DATE] Time 00:[DATE] Mo Tu We Th Fr…" at bounding box center [677, 330] width 749 height 299
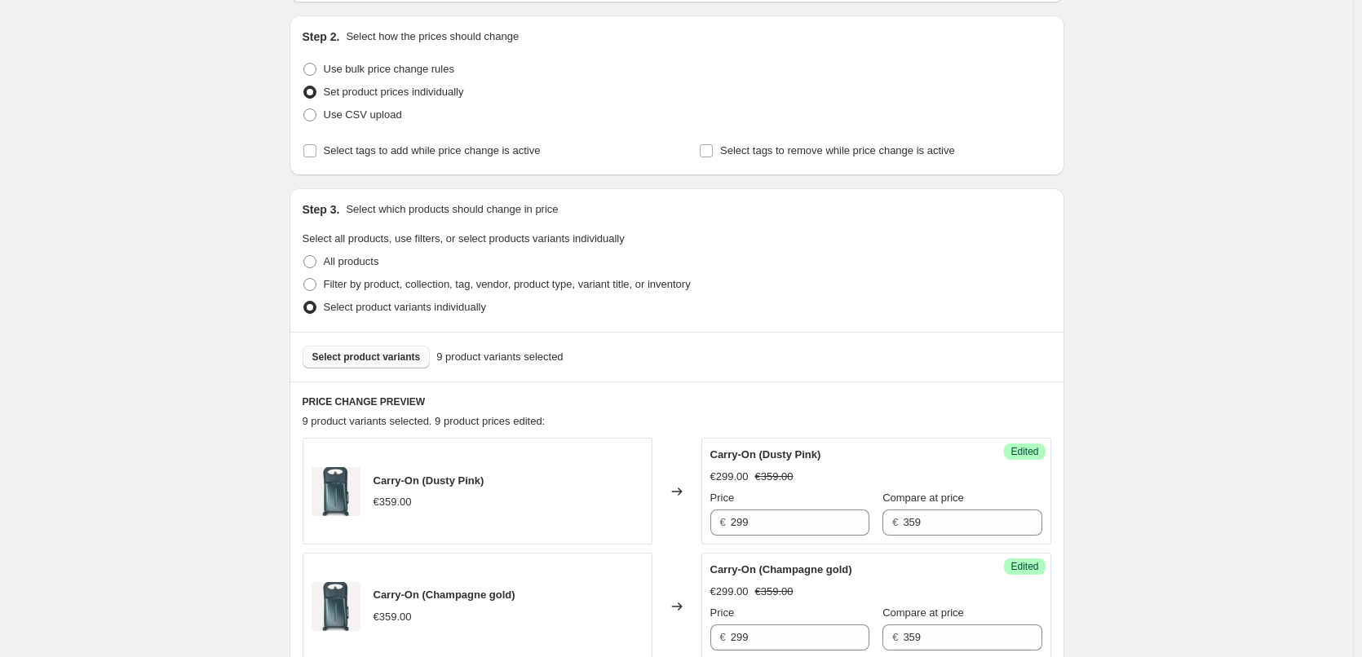
scroll to position [0, 0]
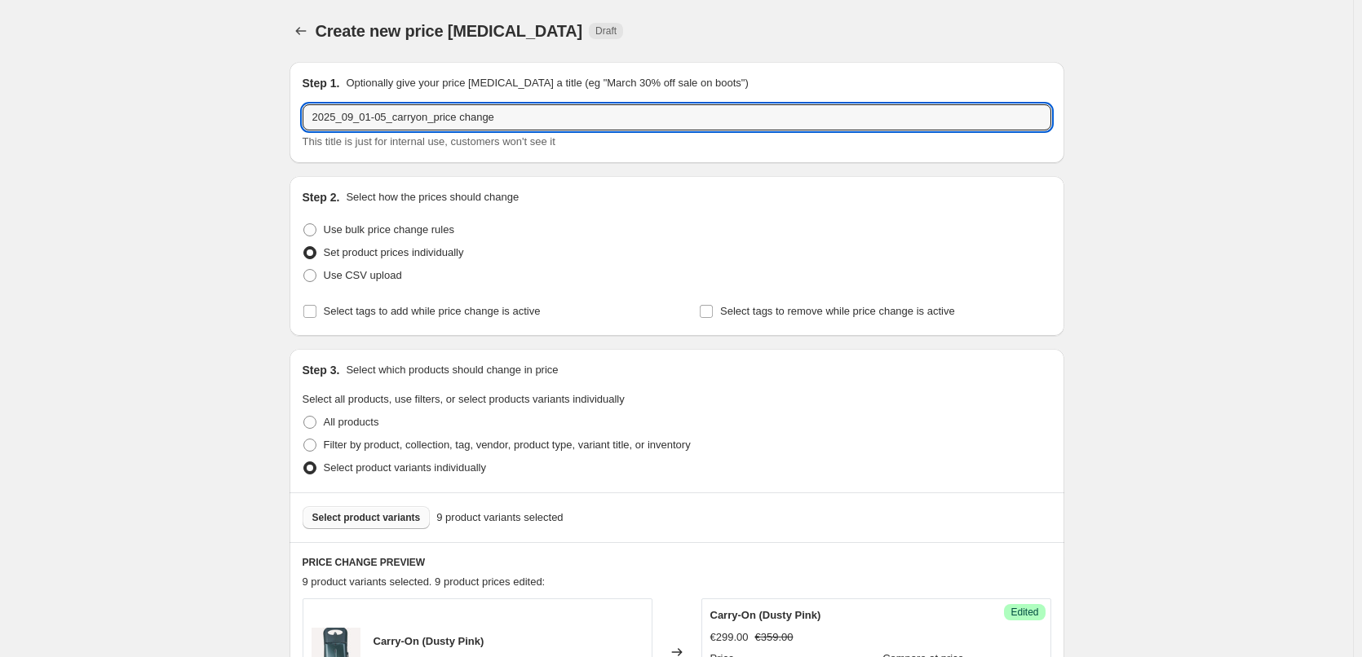
drag, startPoint x: 528, startPoint y: 122, endPoint x: 202, endPoint y: 114, distance: 325.5
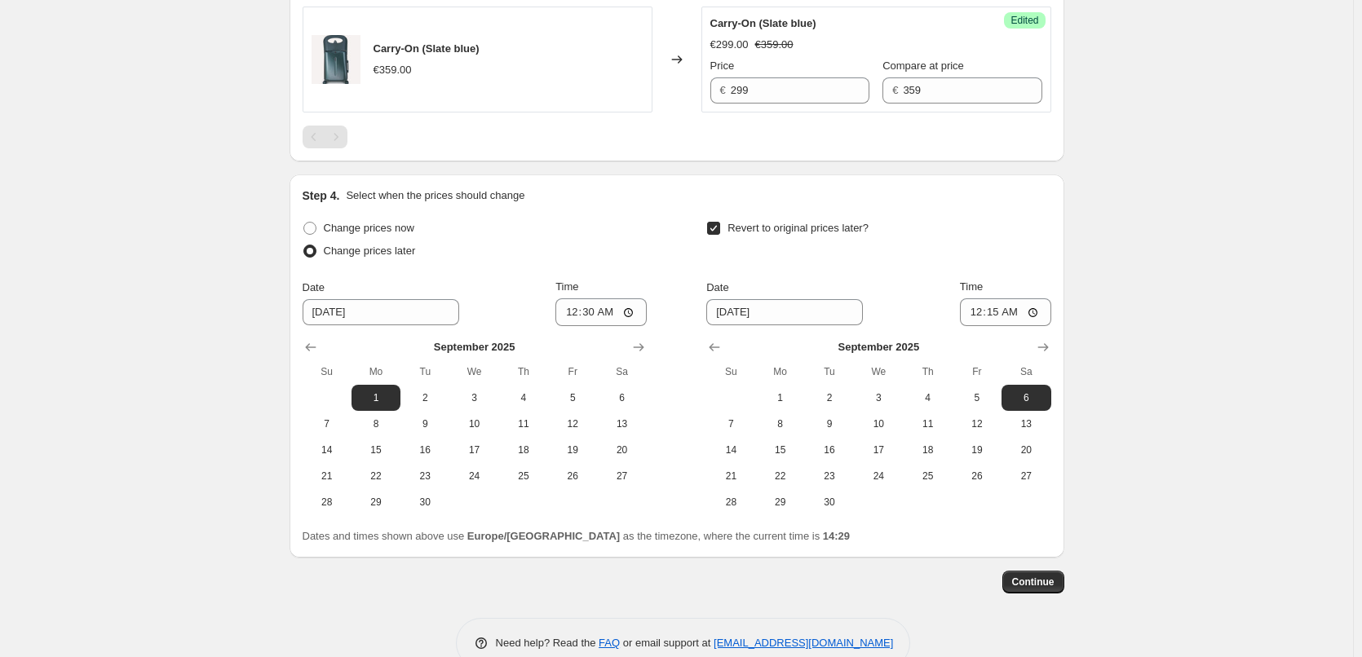
scroll to position [1547, 0]
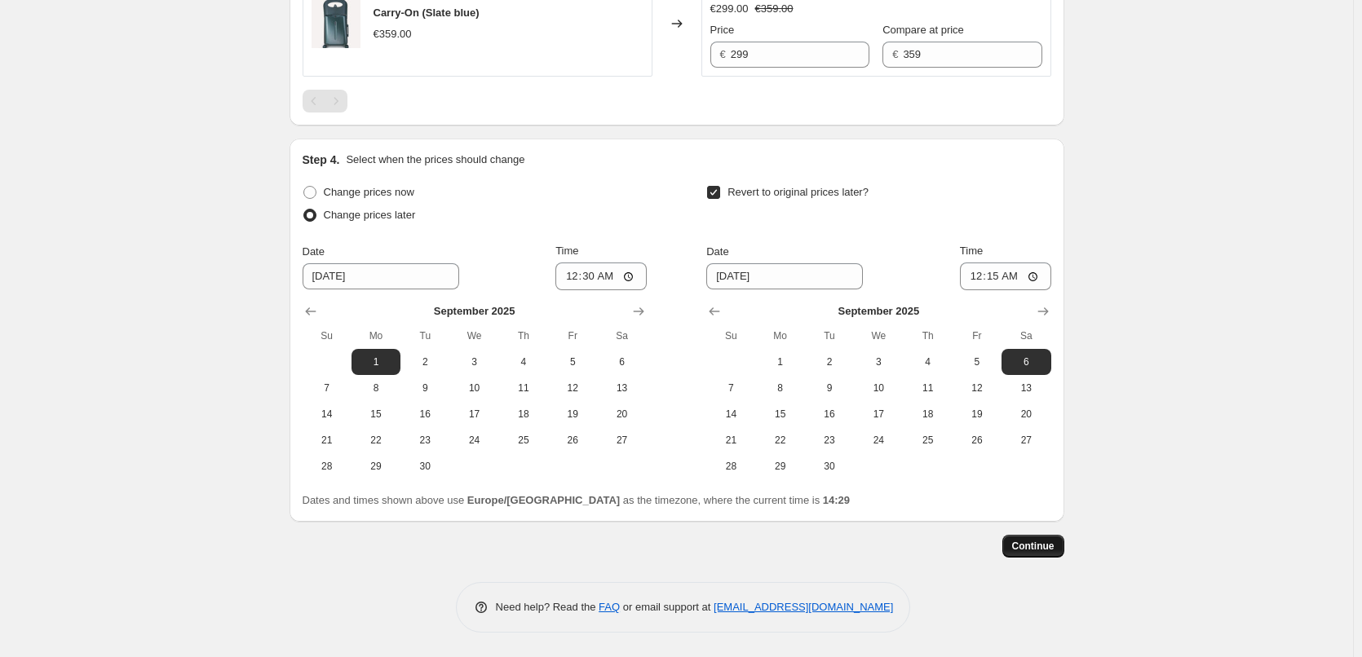
click at [1020, 548] on span "Continue" at bounding box center [1033, 546] width 42 height 13
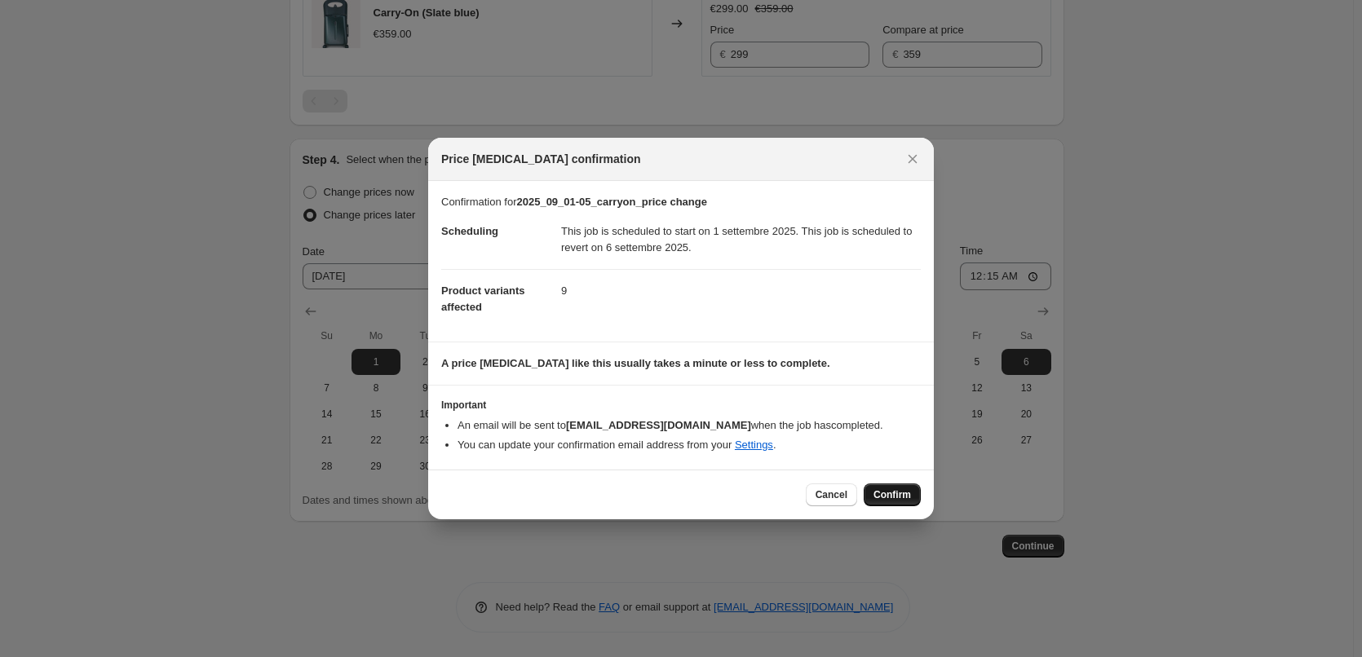
click at [898, 491] on span "Confirm" at bounding box center [892, 495] width 38 height 13
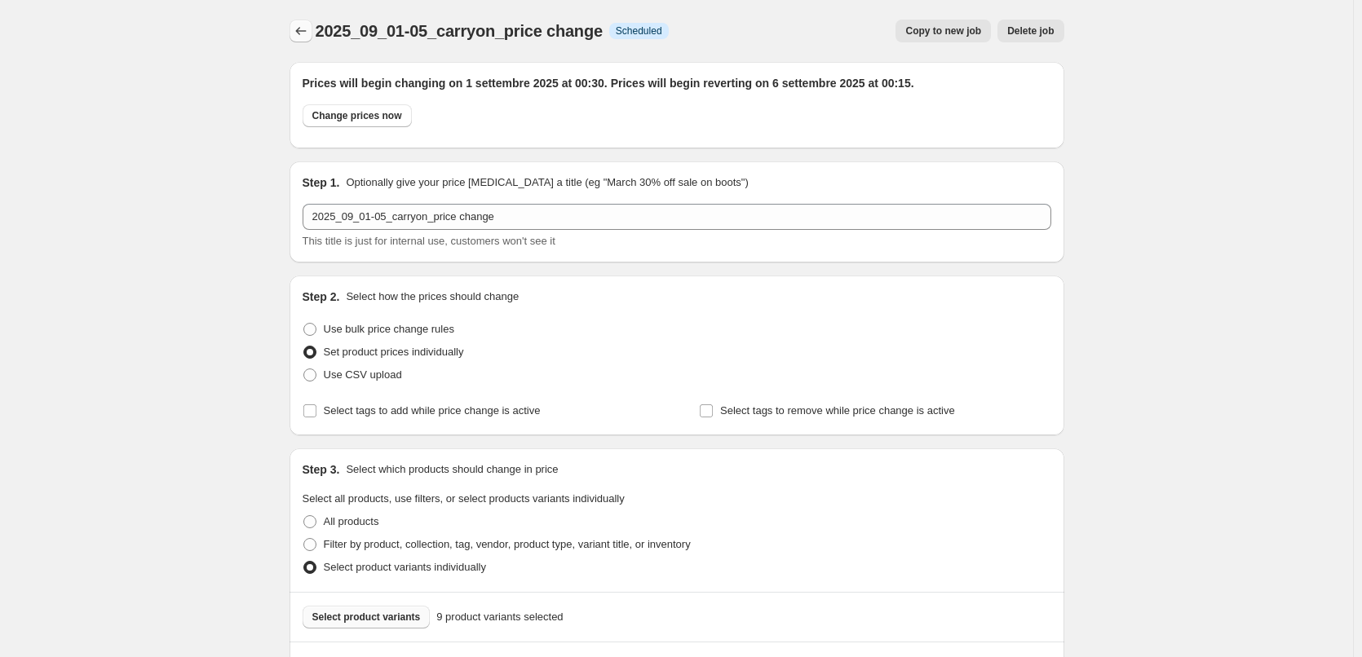
click at [302, 30] on icon "Price change jobs" at bounding box center [301, 31] width 16 height 16
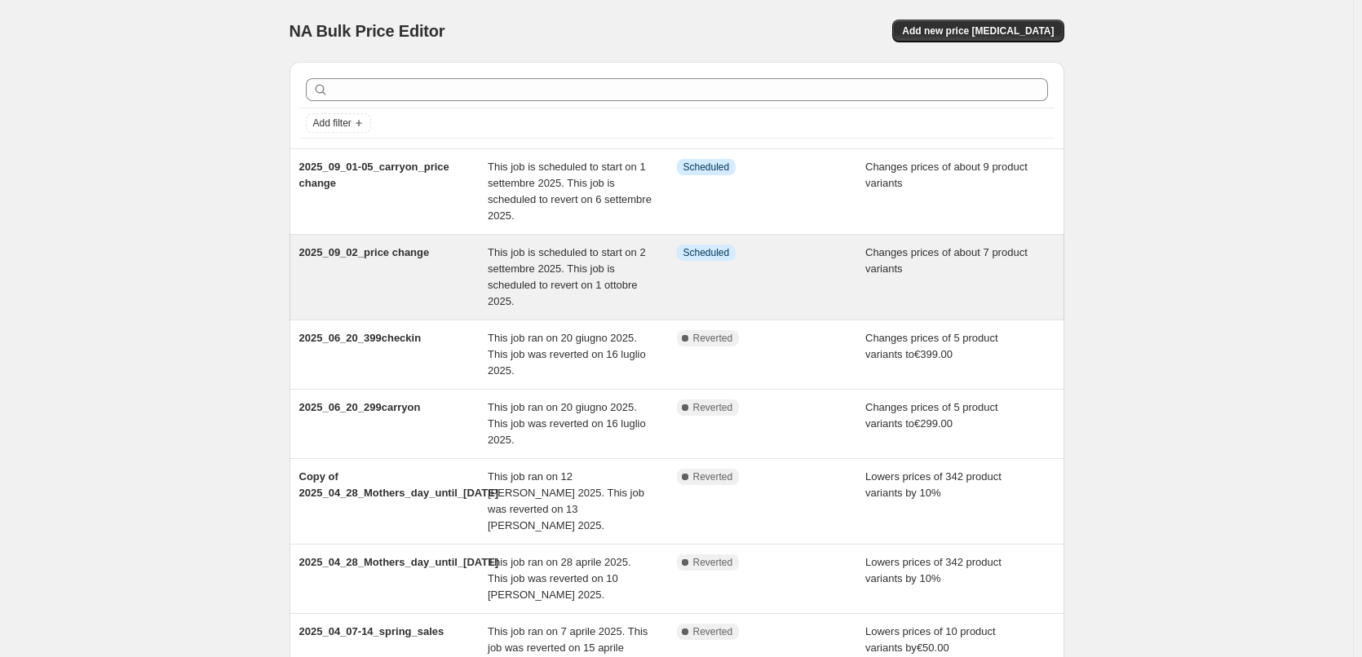
click at [550, 281] on span "This job is scheduled to start on 2 settembre 2025. This job is scheduled to re…" at bounding box center [567, 276] width 158 height 61
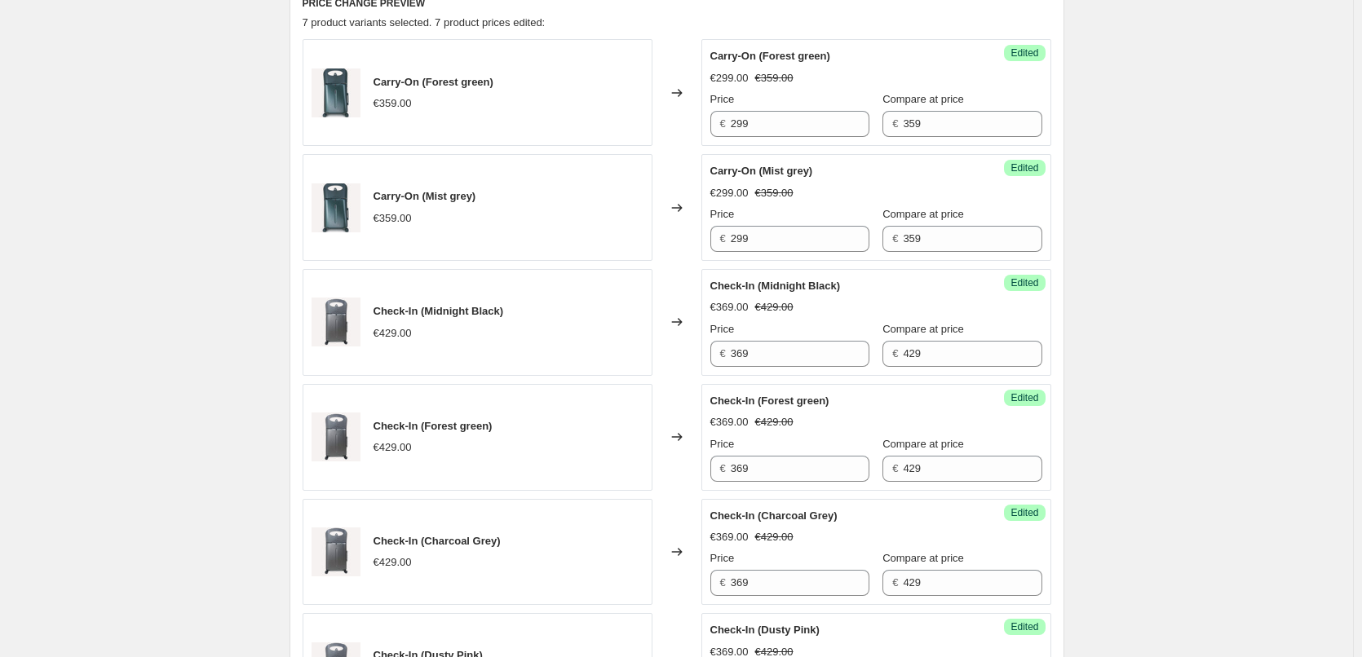
scroll to position [489, 0]
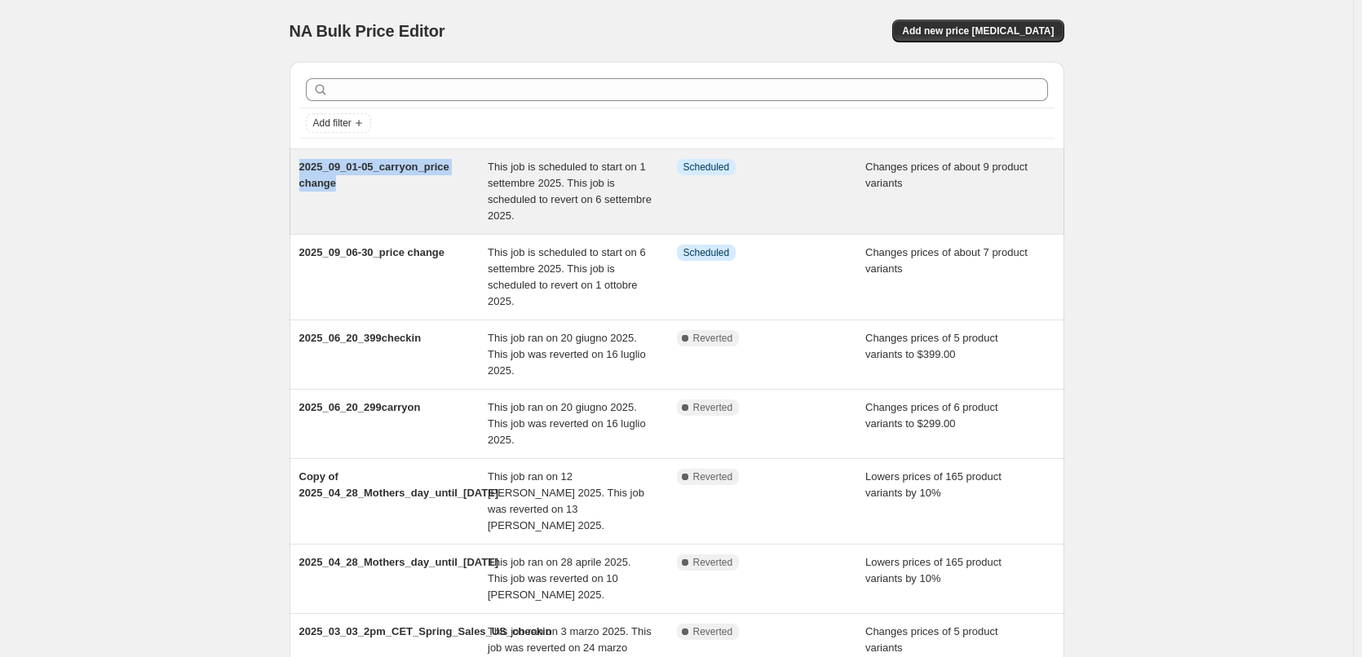
drag, startPoint x: 0, startPoint y: 0, endPoint x: 303, endPoint y: 170, distance: 346.9
click at [303, 170] on div "2025_09_01-05_carryon_price change" at bounding box center [393, 191] width 189 height 65
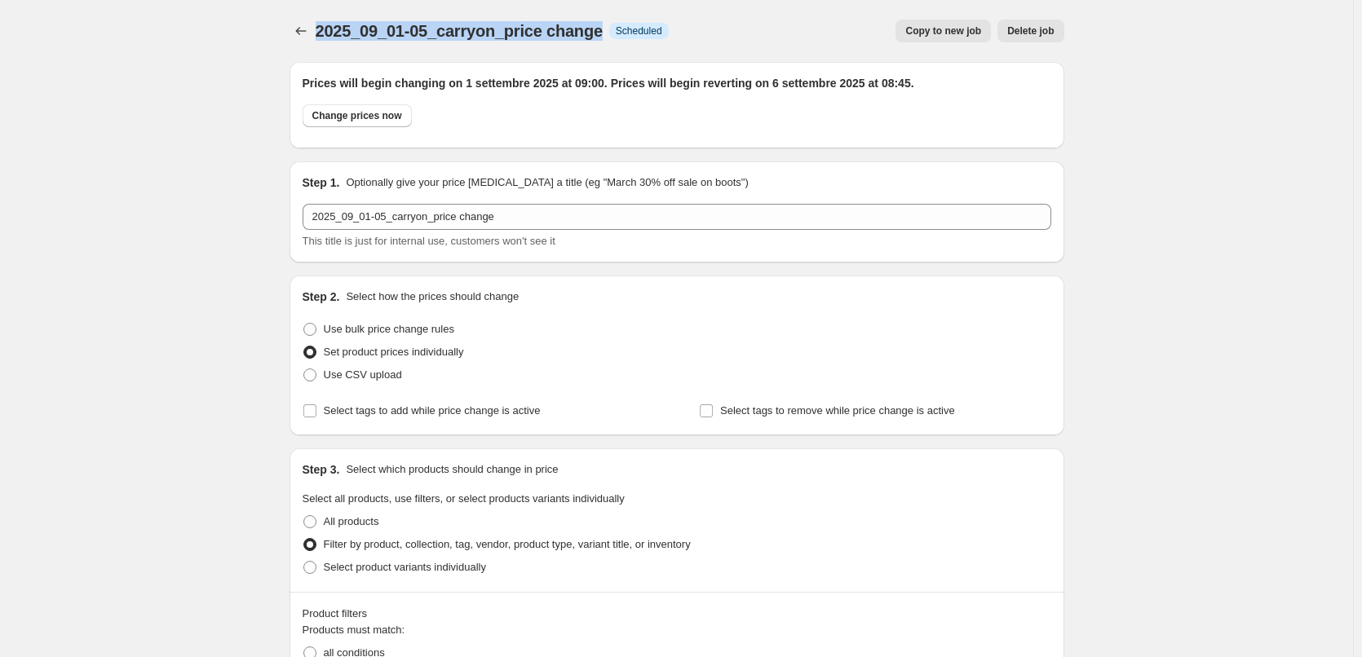
drag, startPoint x: 318, startPoint y: 30, endPoint x: 599, endPoint y: 30, distance: 281.4
click at [599, 30] on div "2025_09_01-05_carryon_price change Info Scheduled Copy to new job Delete job Mo…" at bounding box center [677, 31] width 775 height 23
copy span "2025_09_01-05_carryon_price change"
